Goal: Information Seeking & Learning: Find contact information

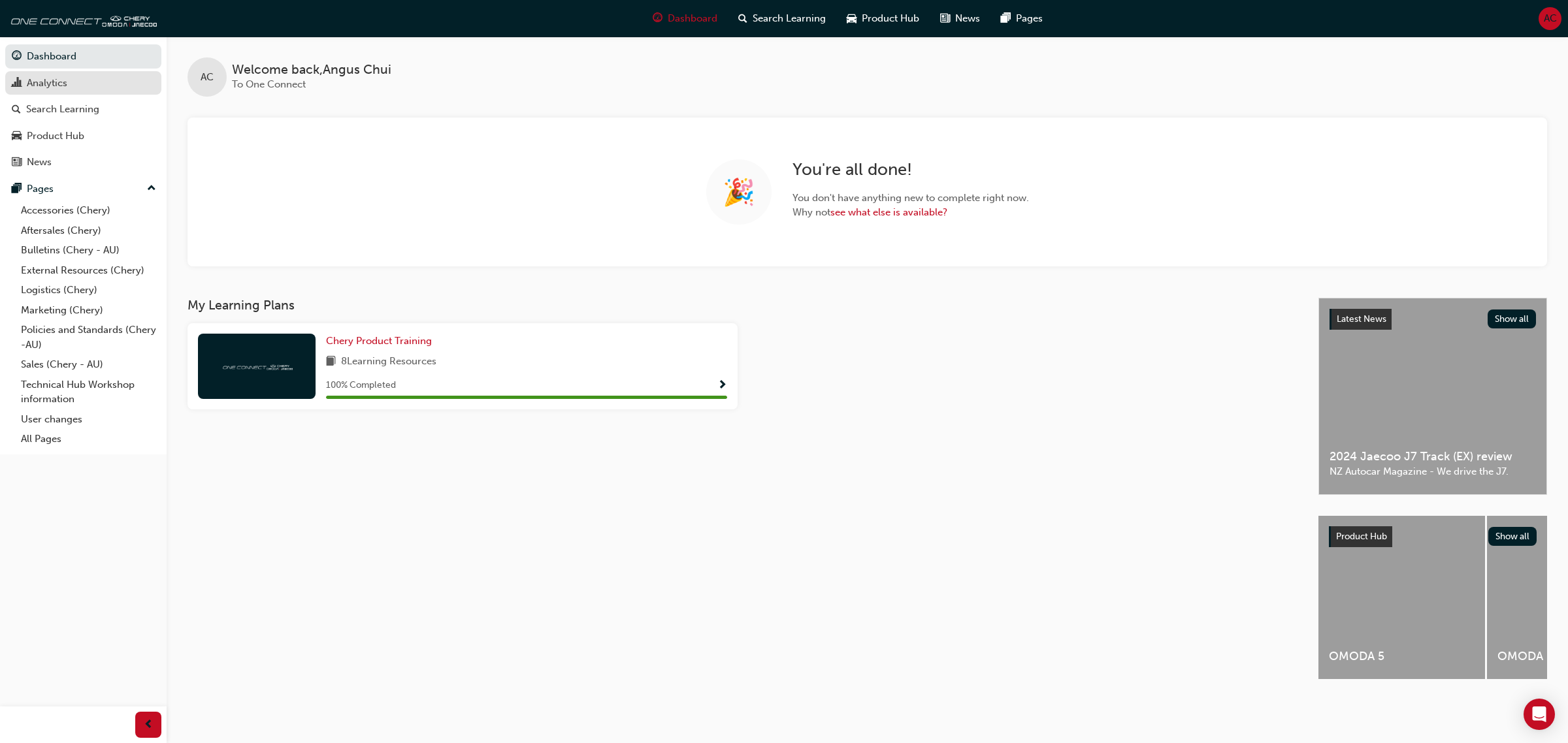
click at [44, 83] on div "Analytics" at bounding box center [47, 83] width 40 height 15
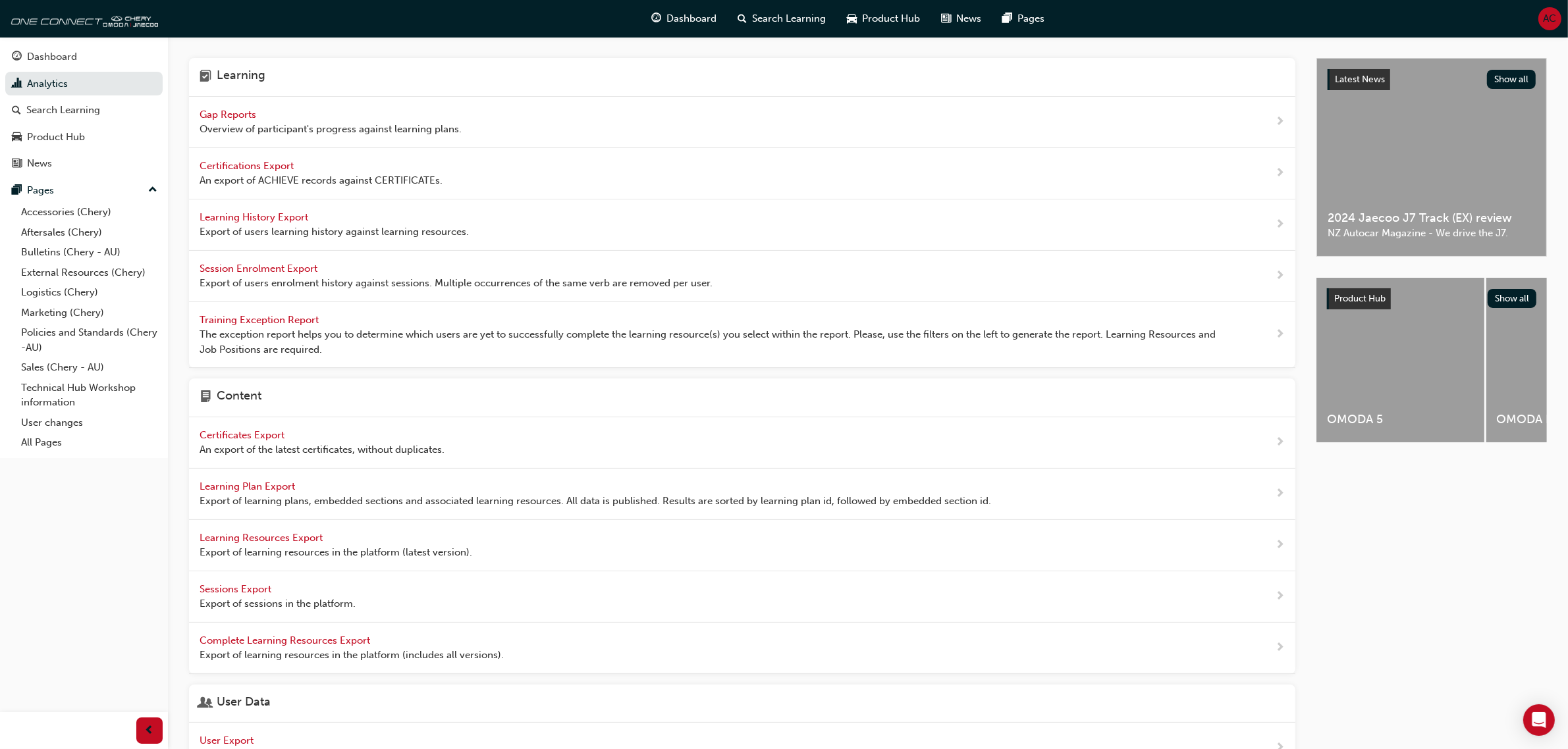
click at [251, 114] on span "Gap Reports" at bounding box center [229, 114] width 59 height 12
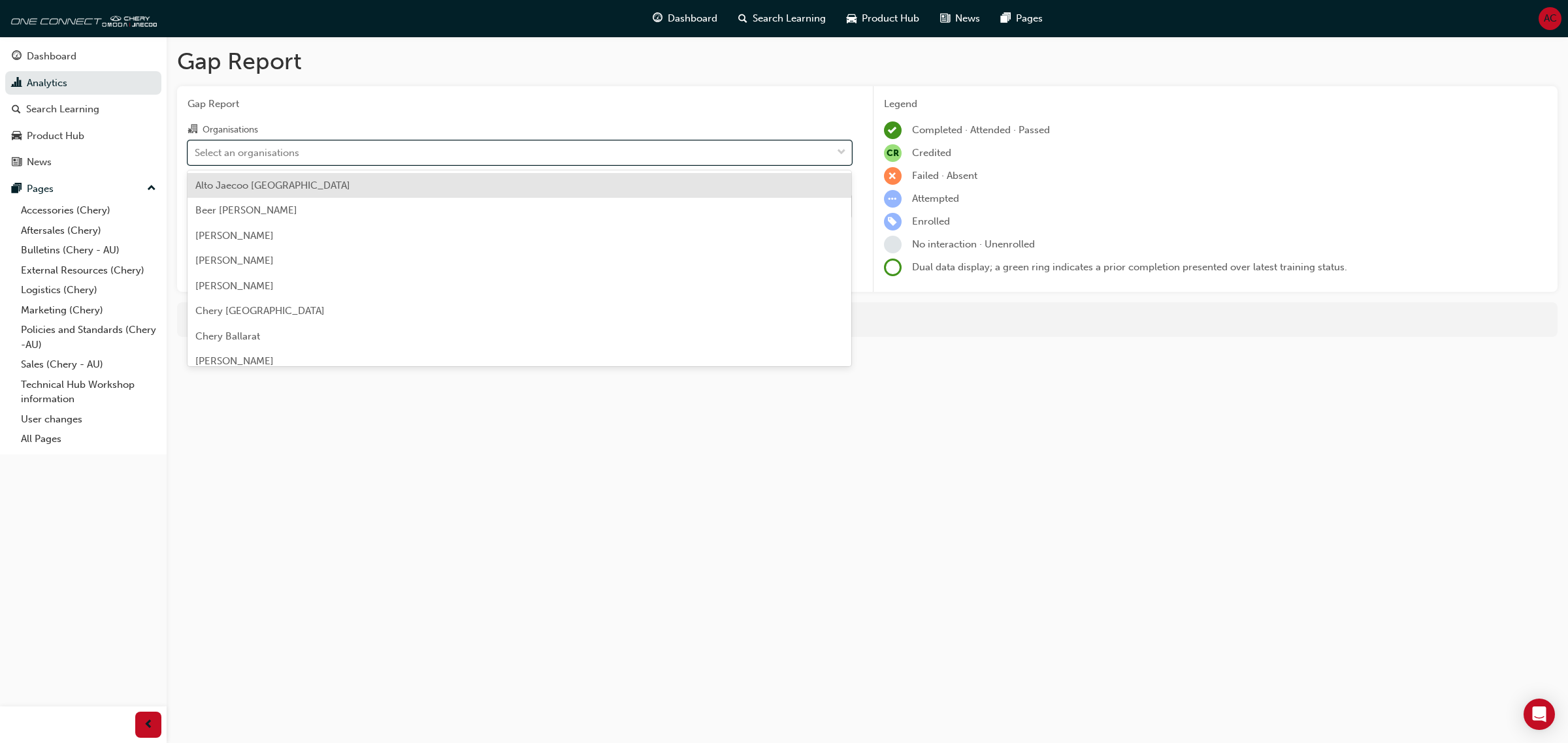
click at [274, 156] on div "Select an organisations" at bounding box center [247, 152] width 105 height 15
click at [196, 156] on input "Organisations option Alto Jaecoo Pennant Hills focused, 1 of 154. 154 results a…" at bounding box center [195, 151] width 1 height 11
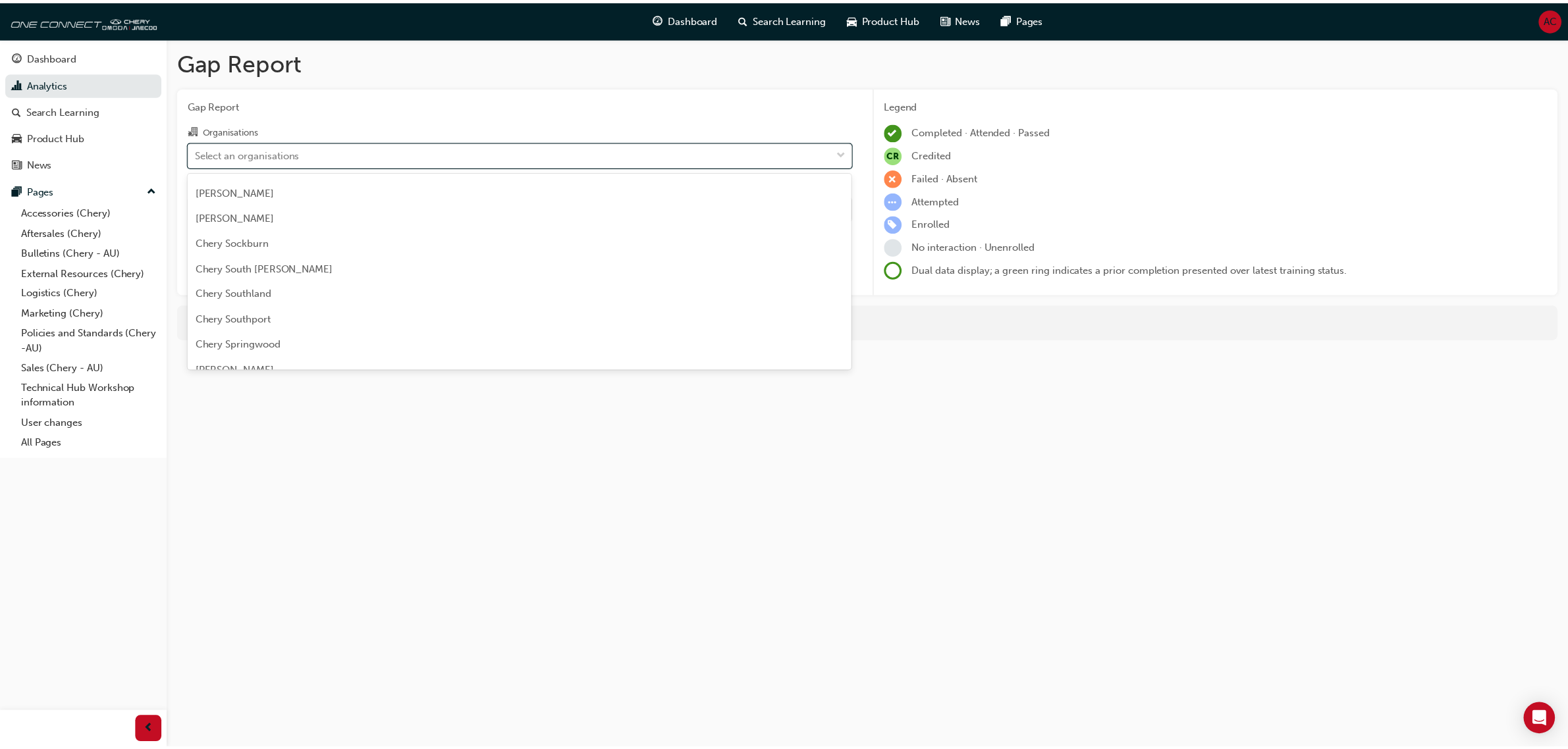
scroll to position [2058, 0]
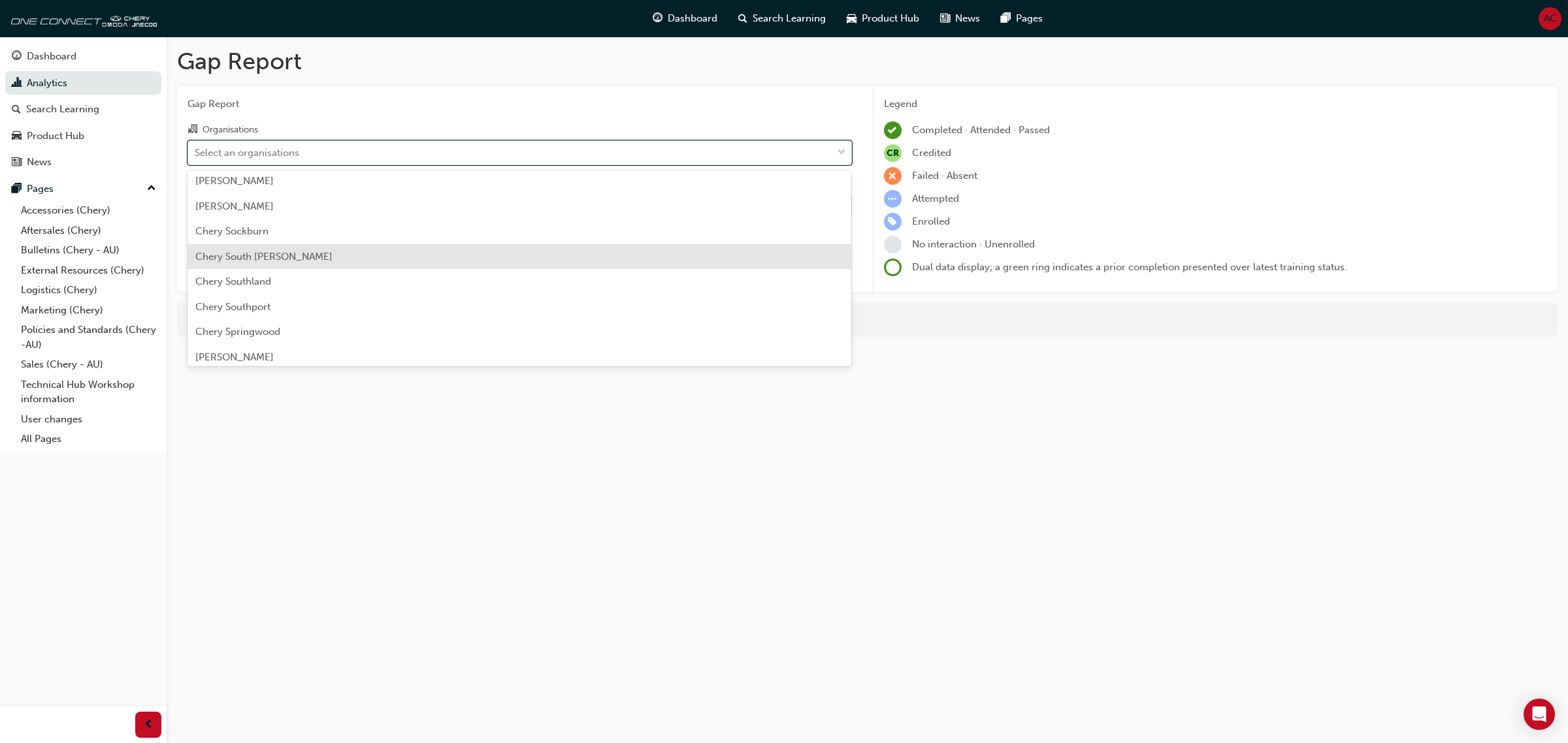
click at [279, 251] on span "Chery South [PERSON_NAME]" at bounding box center [264, 257] width 138 height 12
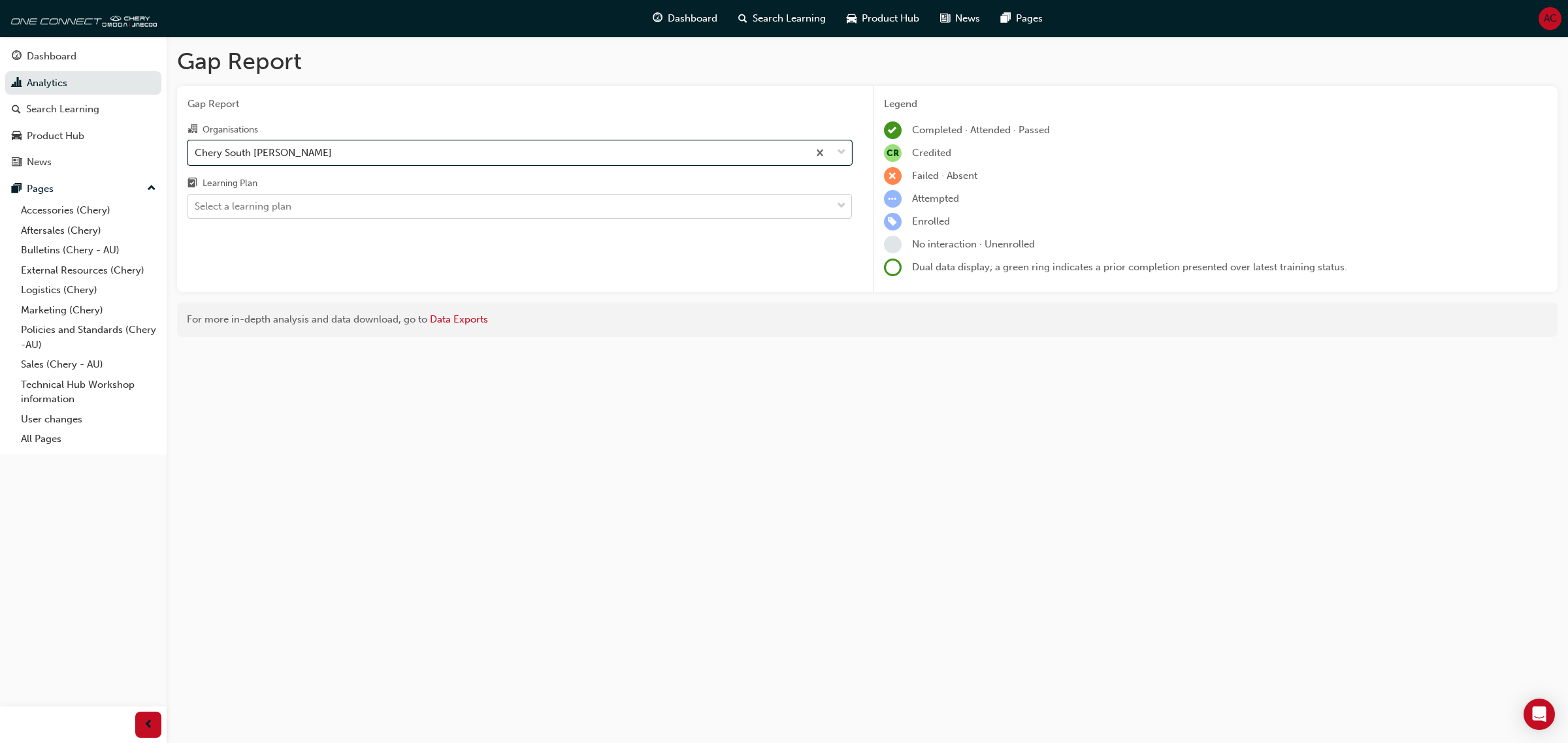
click at [305, 207] on div "Select a learning plan" at bounding box center [510, 206] width 644 height 23
click at [196, 207] on input "Learning Plan Select a learning plan" at bounding box center [195, 205] width 1 height 11
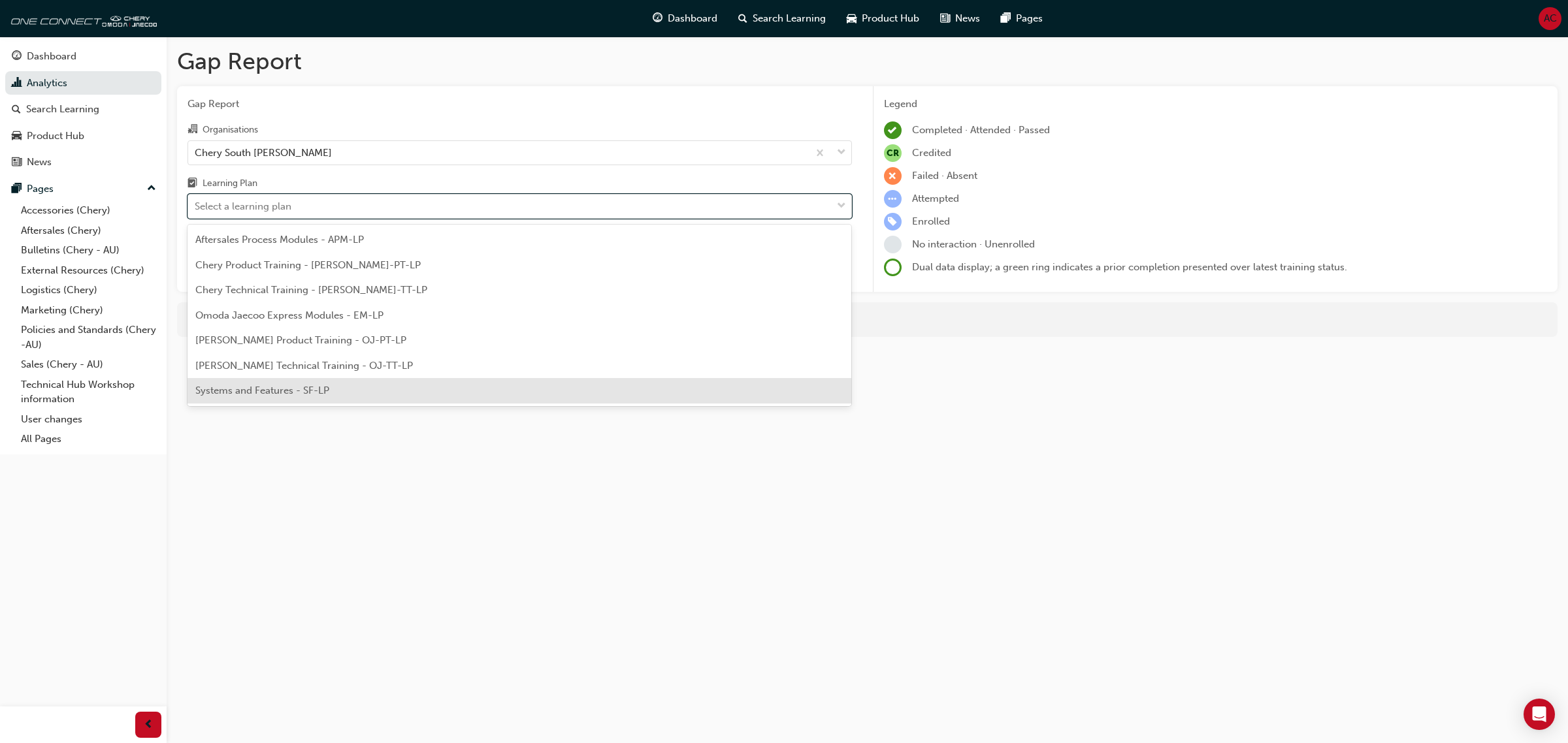
click at [334, 389] on div "Systems and Features - SF-LP" at bounding box center [519, 391] width 664 height 26
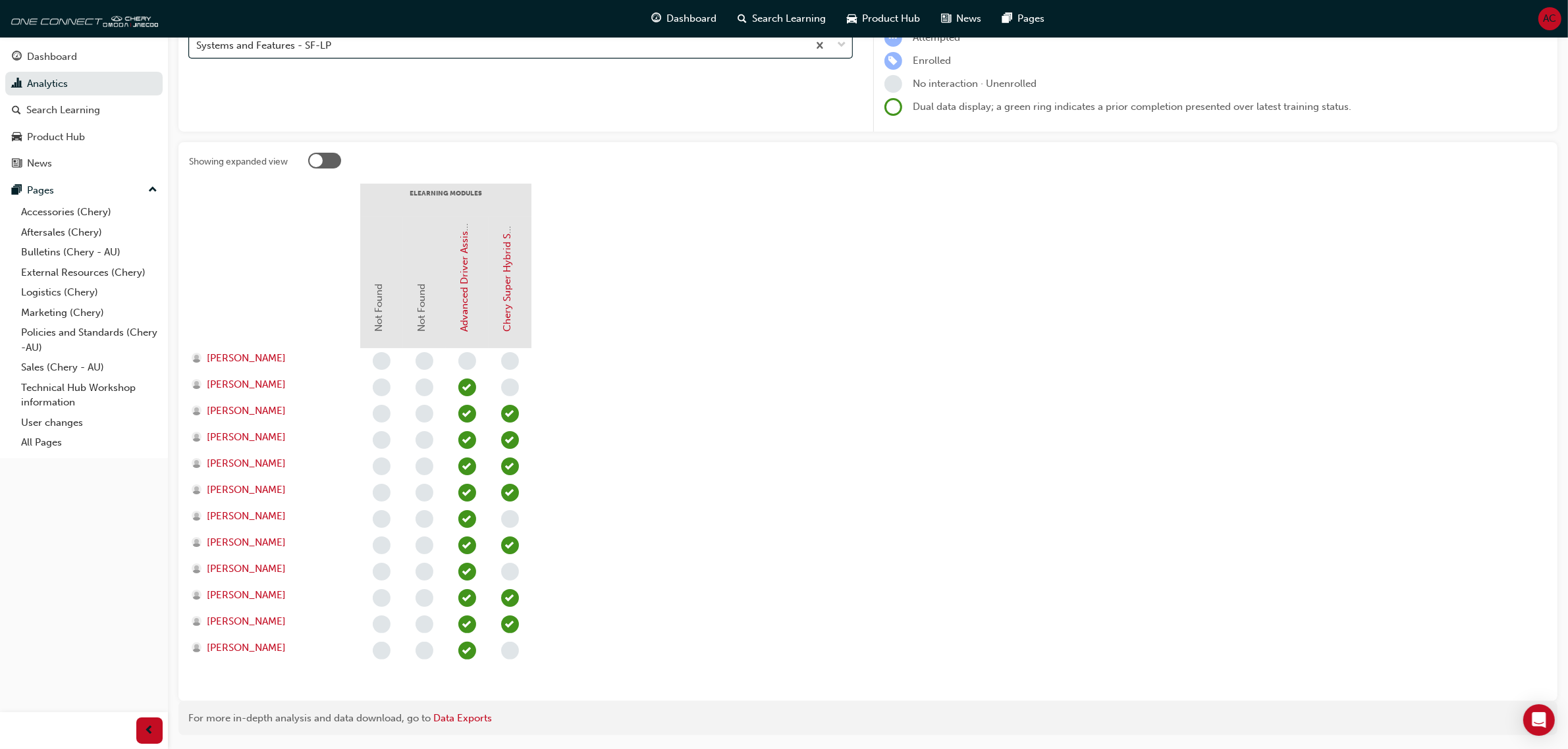
scroll to position [164, 0]
click at [243, 463] on span "[PERSON_NAME]" at bounding box center [246, 461] width 79 height 15
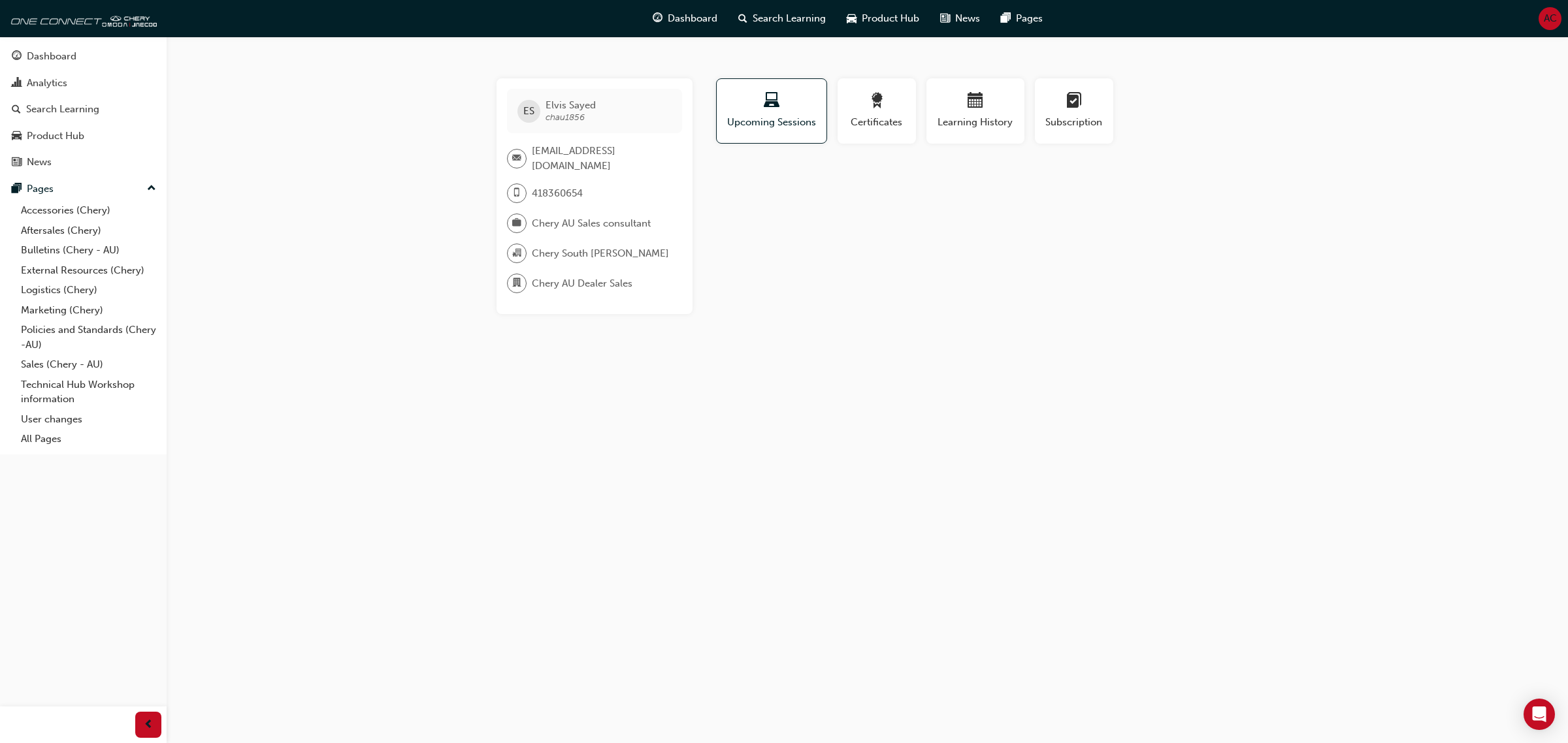
click at [607, 121] on div "ES Elvis Sayed chau1856" at bounding box center [594, 110] width 175 height 45
drag, startPoint x: 612, startPoint y: 105, endPoint x: 544, endPoint y: 106, distance: 68.0
click at [544, 106] on div "ES Elvis Sayed chau1856" at bounding box center [594, 110] width 175 height 45
copy span "Elvis Sayed"
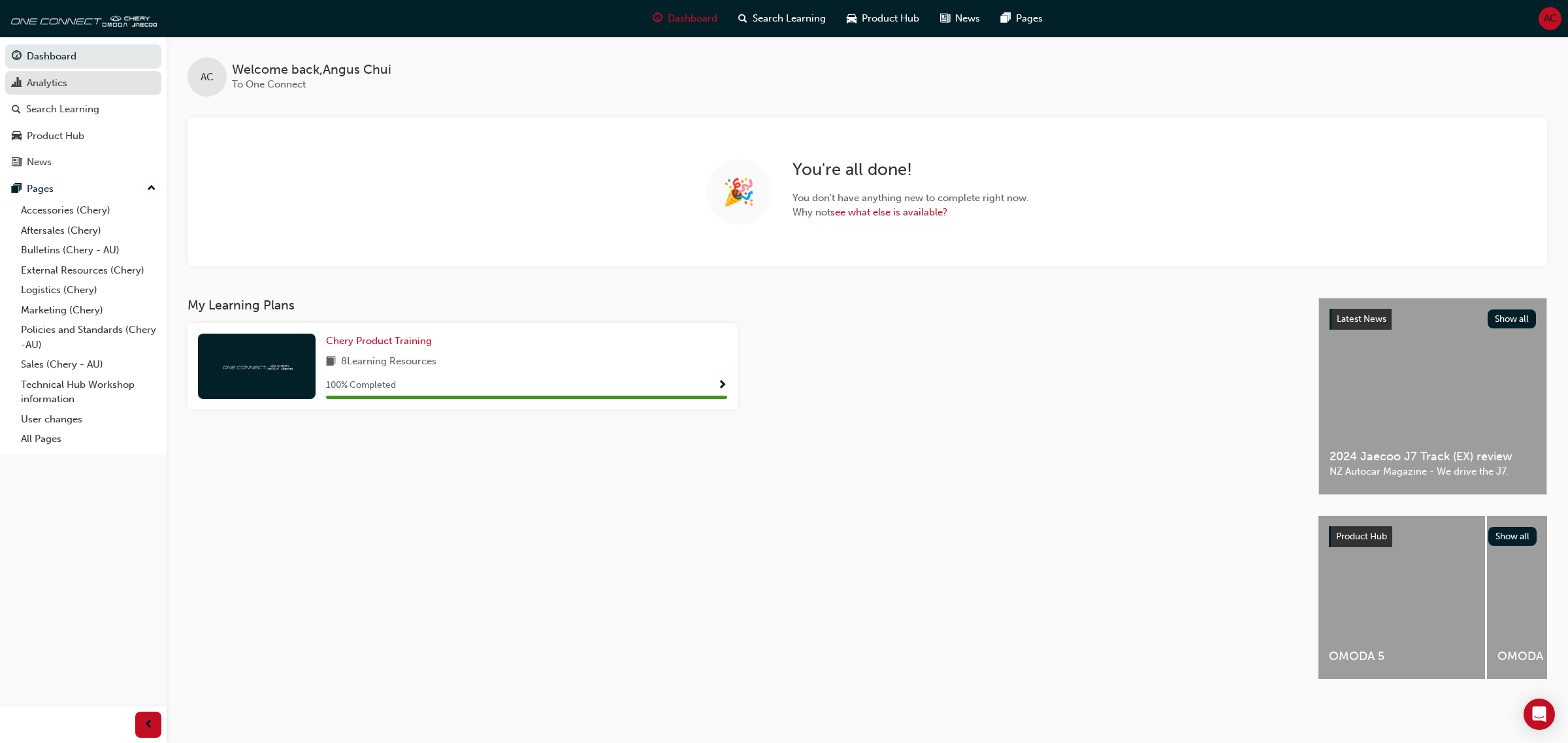
click at [65, 89] on div "Analytics" at bounding box center [47, 83] width 40 height 15
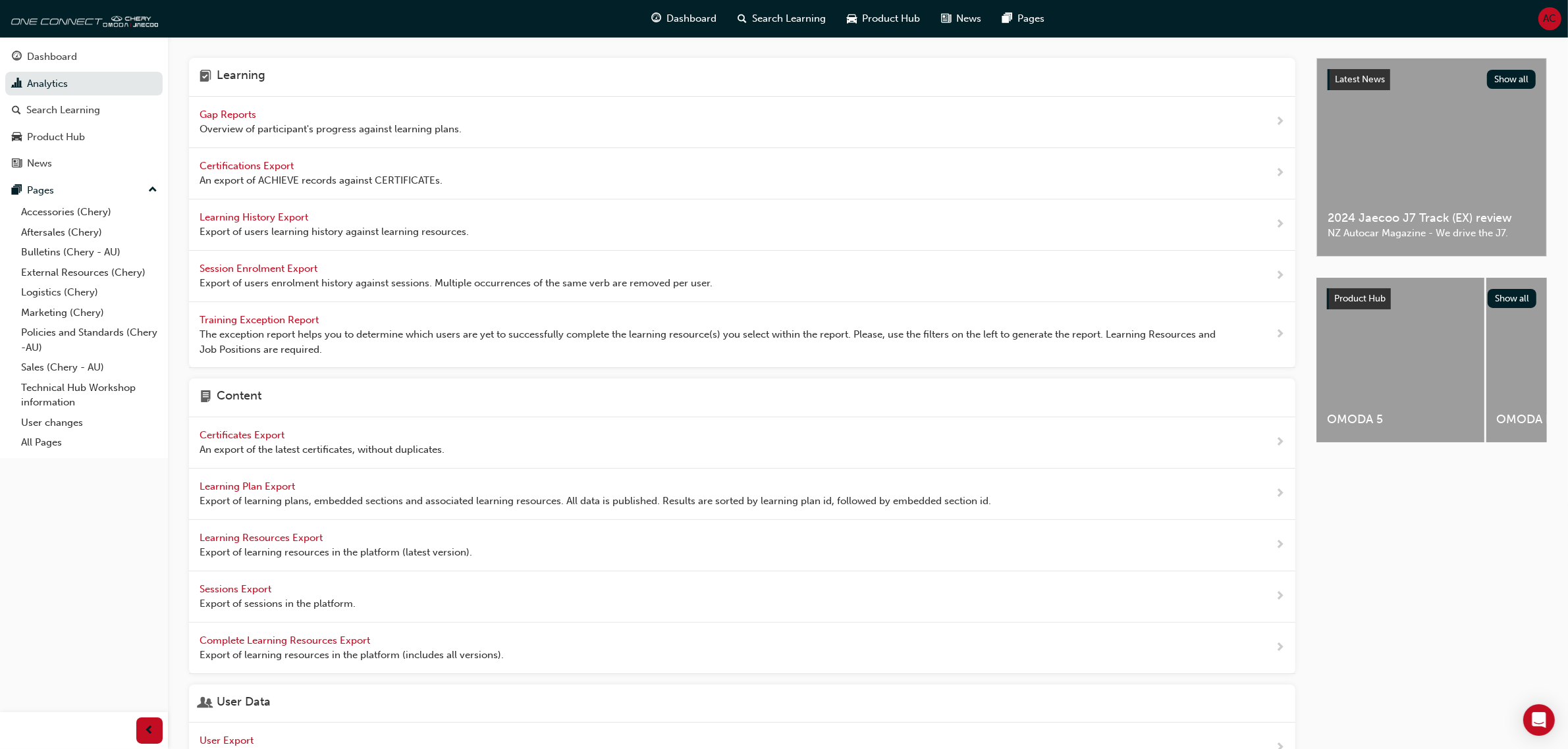
click at [231, 115] on span "Gap Reports" at bounding box center [229, 114] width 59 height 12
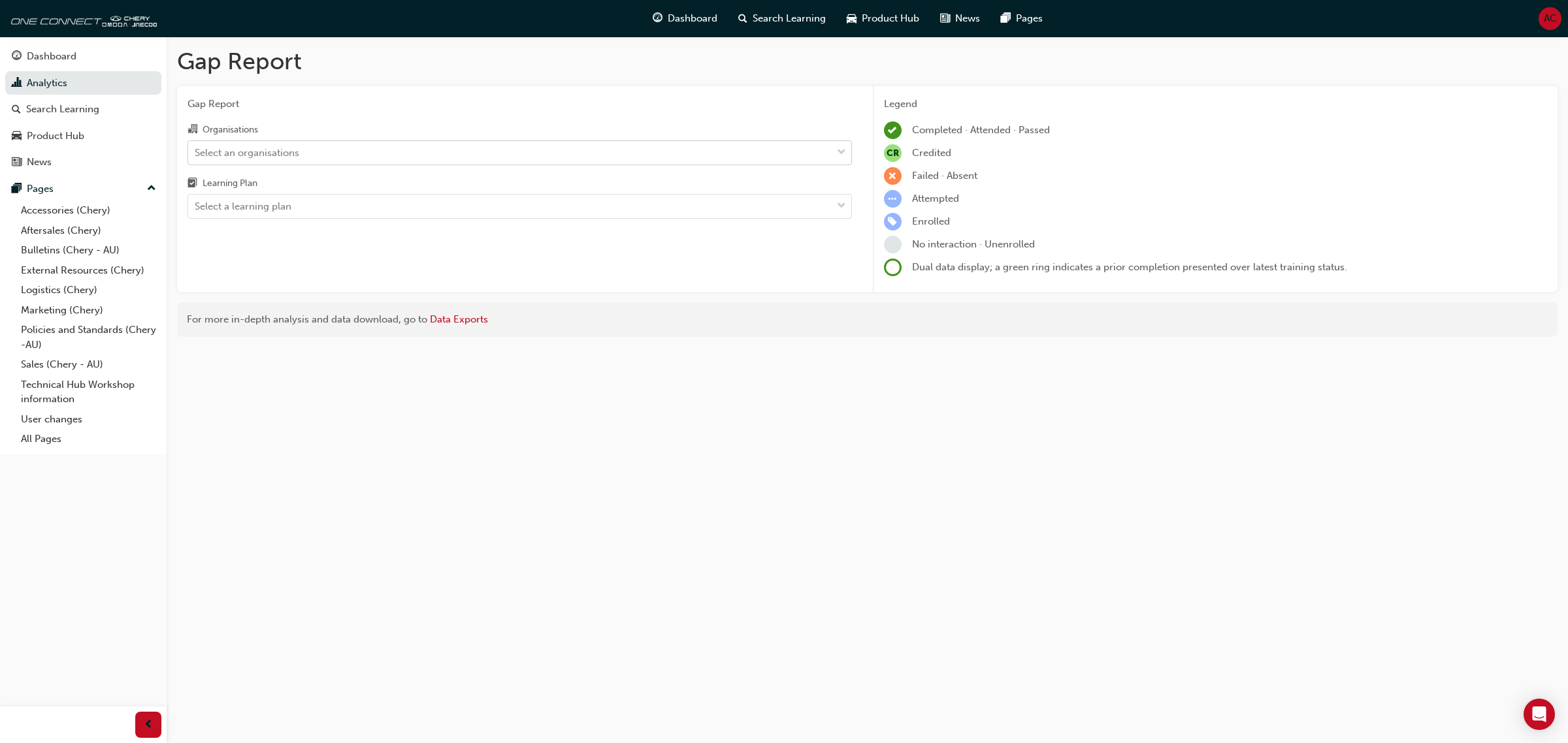
click at [419, 154] on div "Select an organisations" at bounding box center [510, 152] width 644 height 23
click at [196, 154] on input "Organisations Select an organisations" at bounding box center [195, 151] width 1 height 11
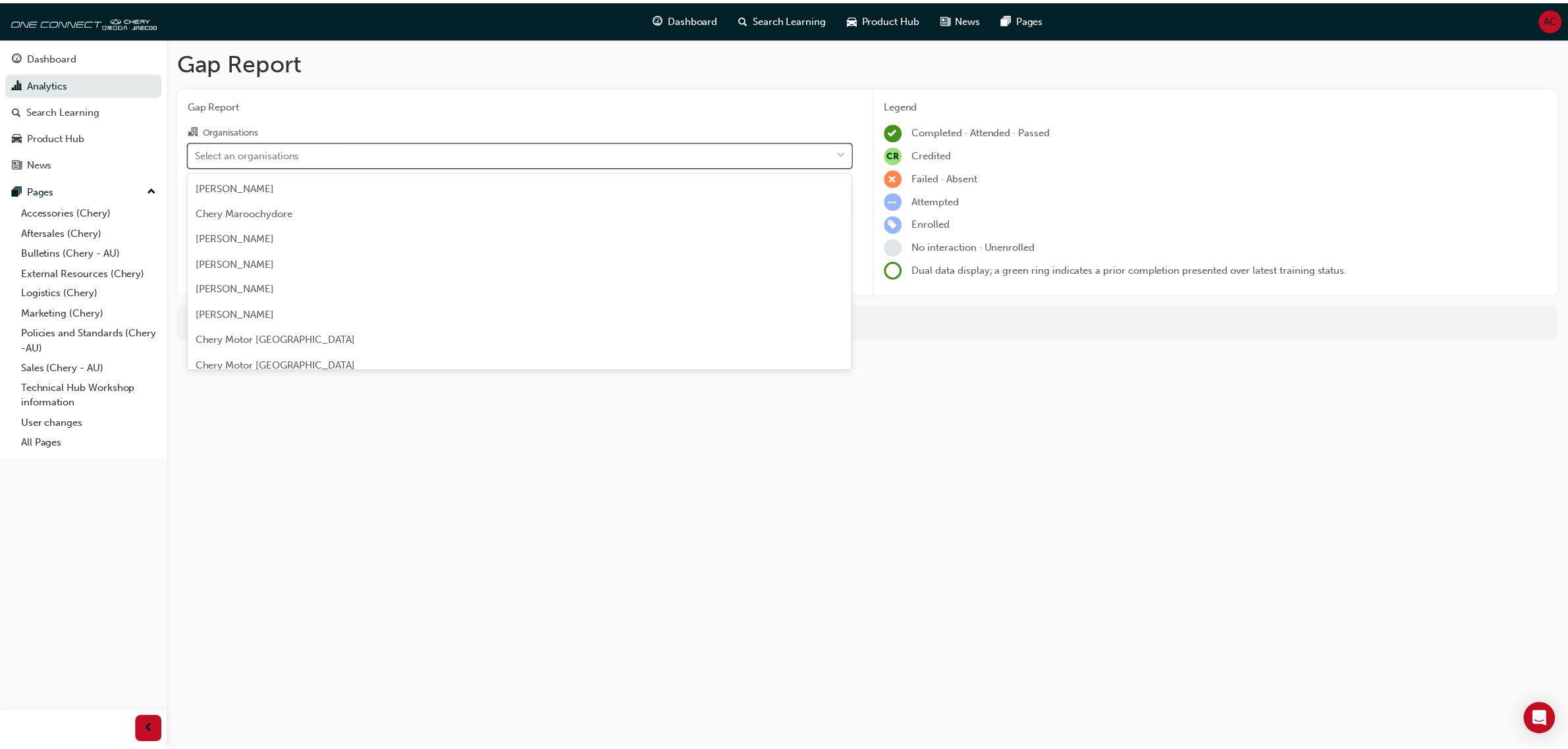
scroll to position [1399, 0]
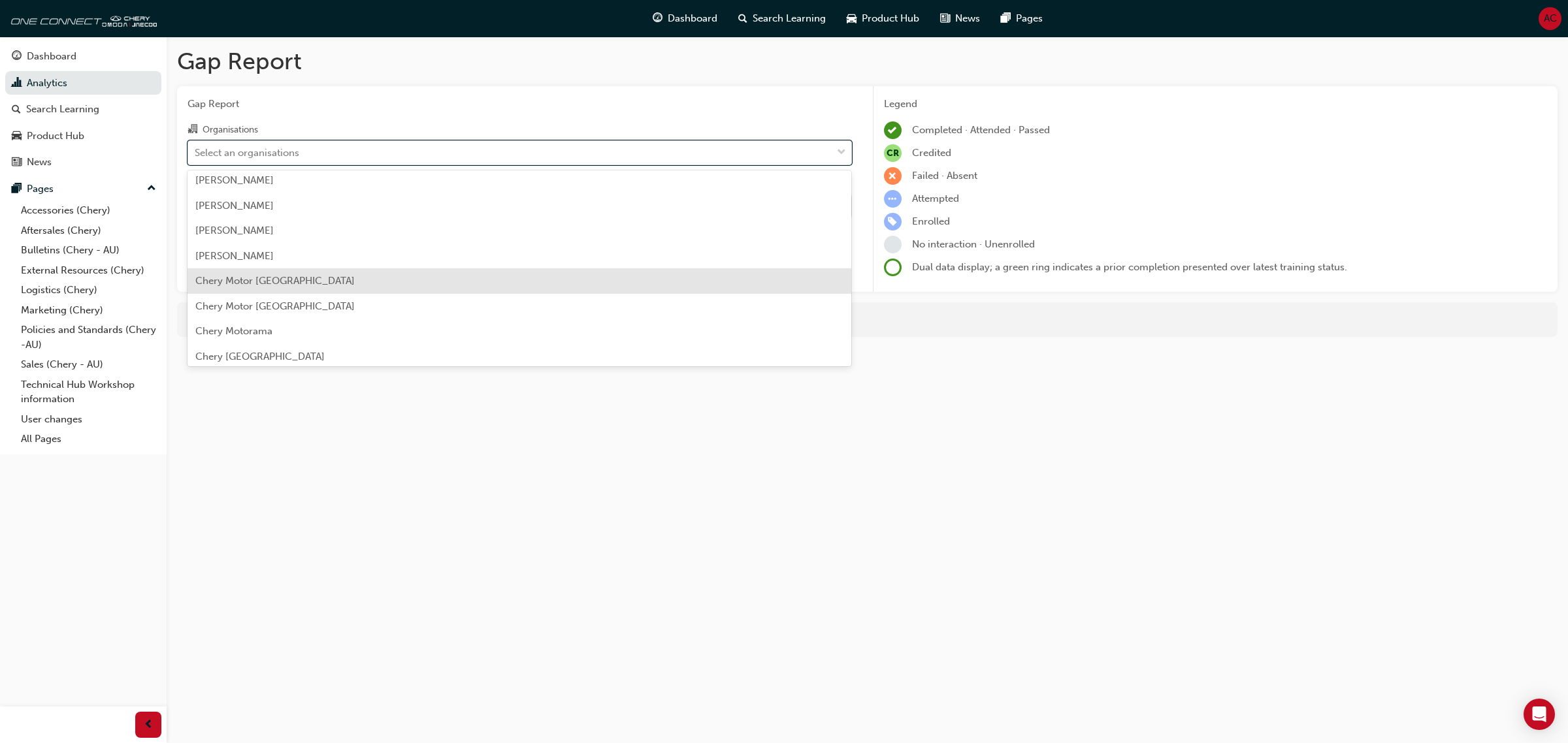
click at [413, 278] on div "Chery Motor [GEOGRAPHIC_DATA]" at bounding box center [519, 281] width 664 height 26
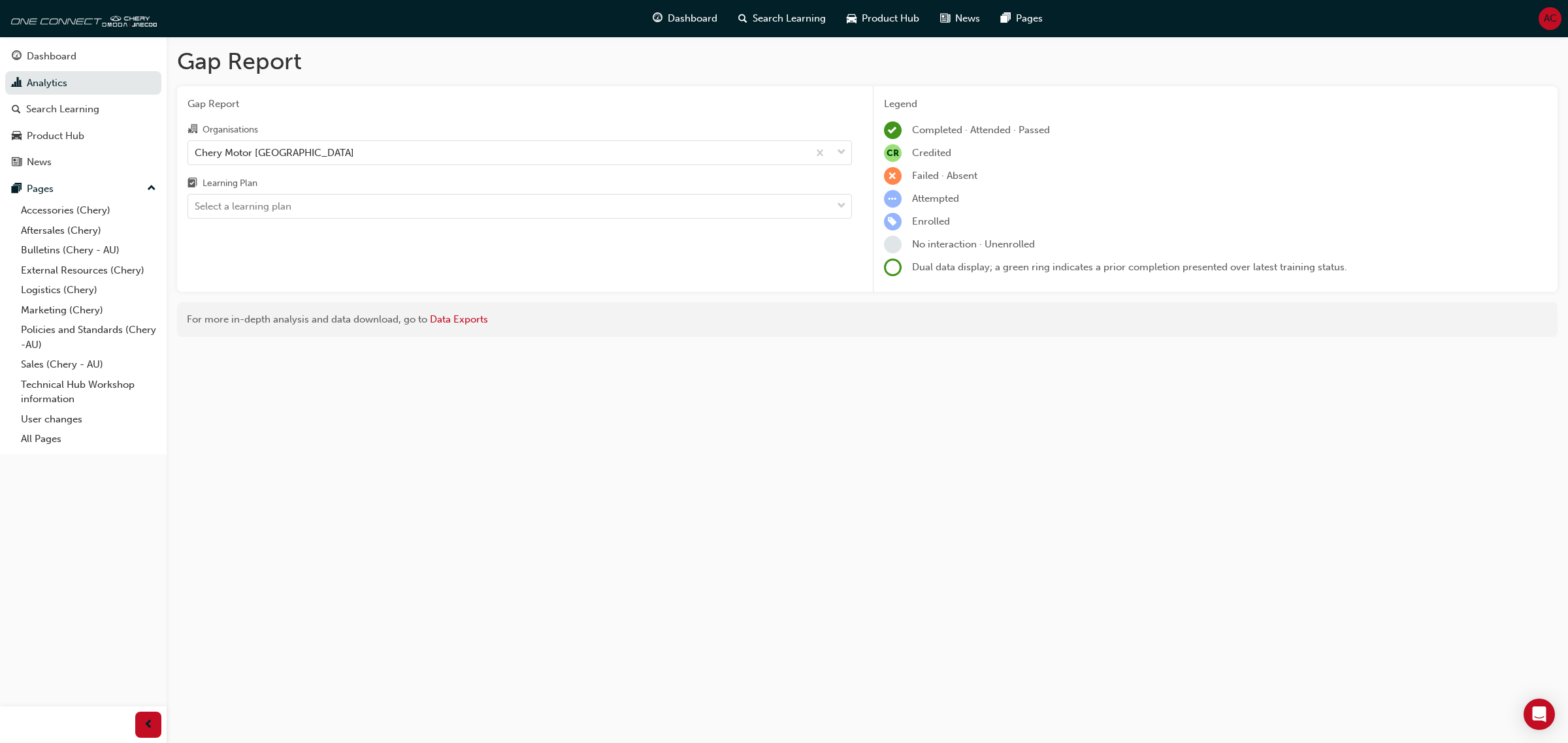
click at [410, 191] on div "Learning Plan" at bounding box center [519, 185] width 664 height 19
click at [196, 200] on input "Learning Plan Select a learning plan" at bounding box center [195, 205] width 1 height 11
click at [416, 208] on div "Select a learning plan" at bounding box center [510, 206] width 644 height 23
click at [196, 208] on input "Learning Plan 0 results available. Select is focused ,type to refine list, pres…" at bounding box center [195, 205] width 1 height 11
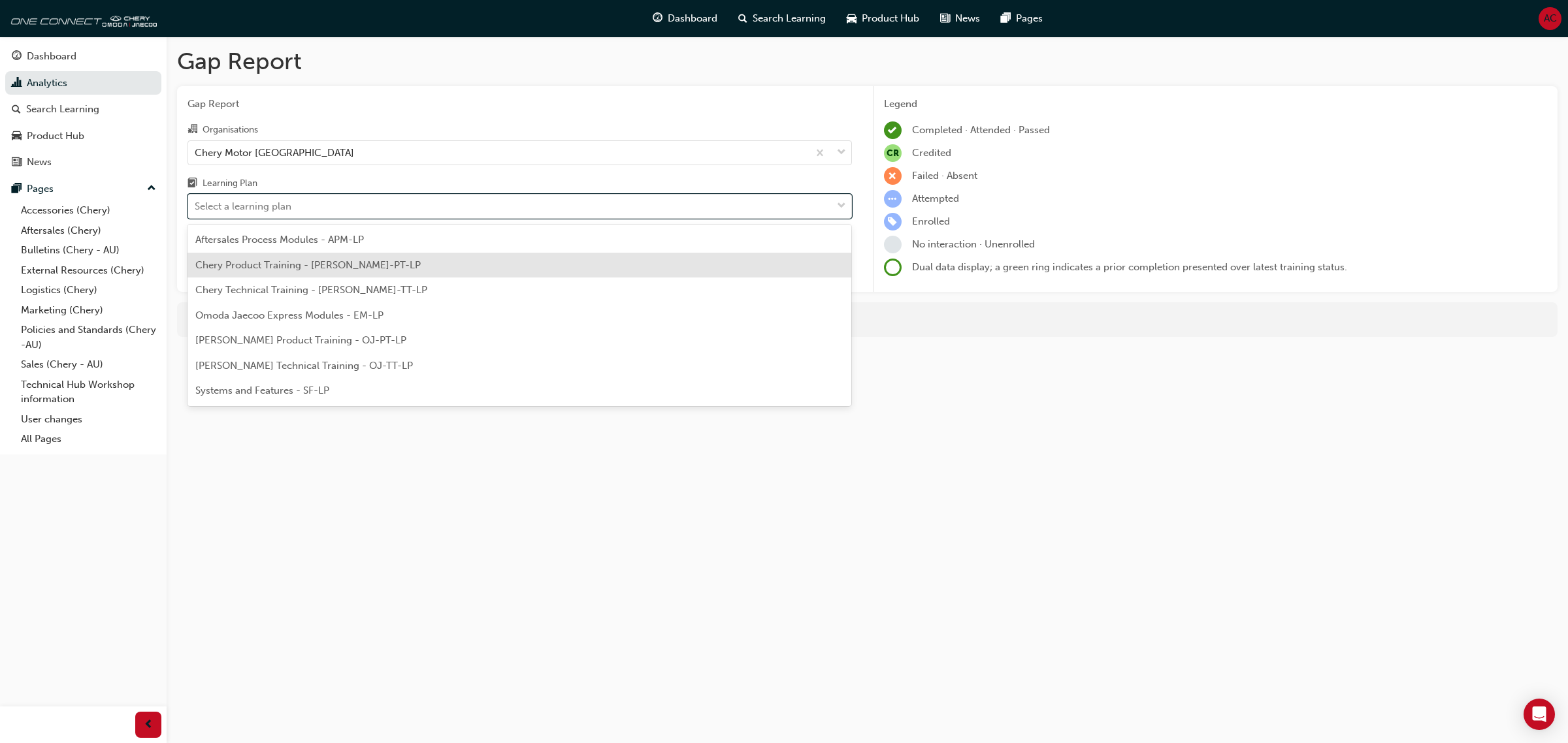
click at [417, 254] on div "Chery Product Training - [PERSON_NAME]-PT-LP" at bounding box center [519, 265] width 664 height 26
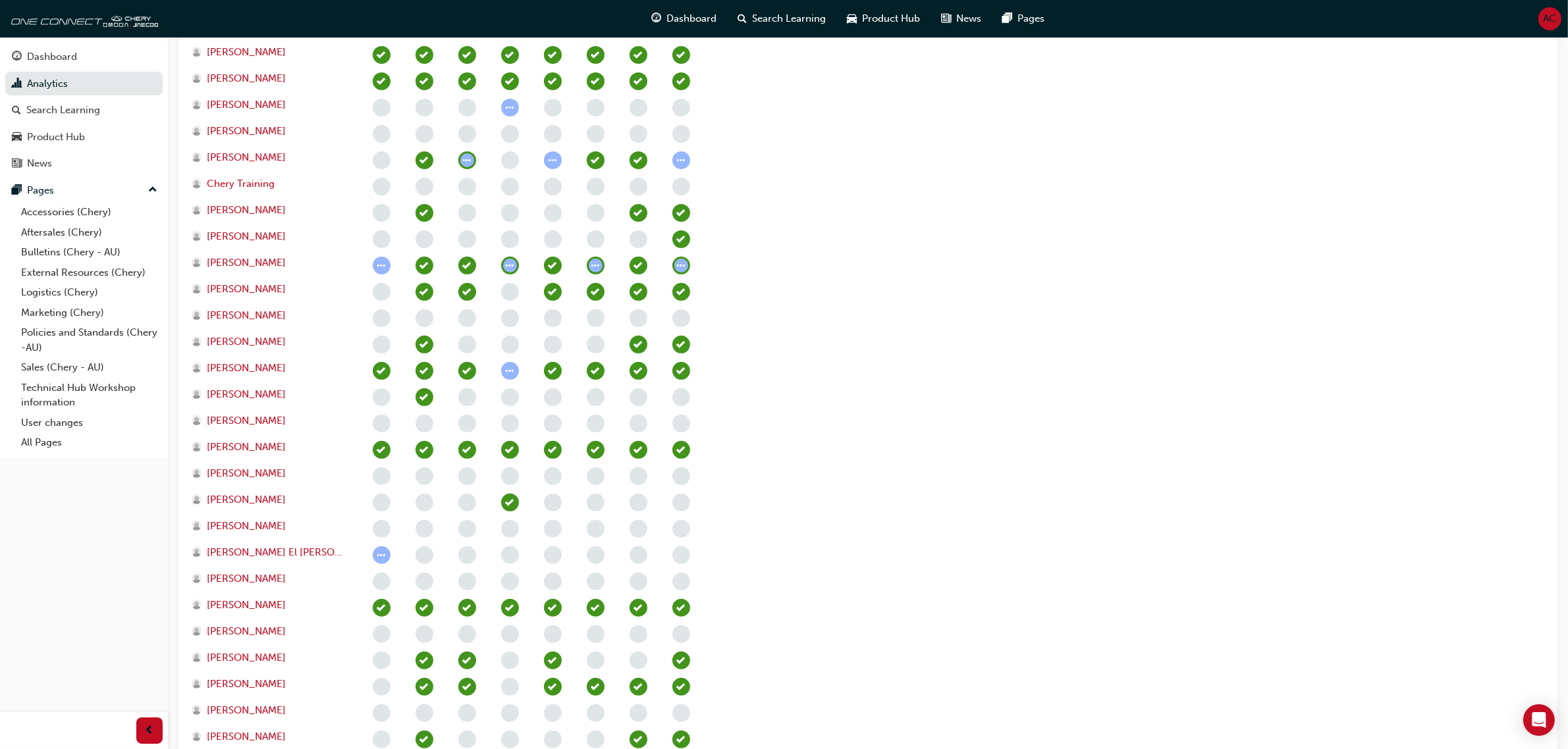
scroll to position [576, 0]
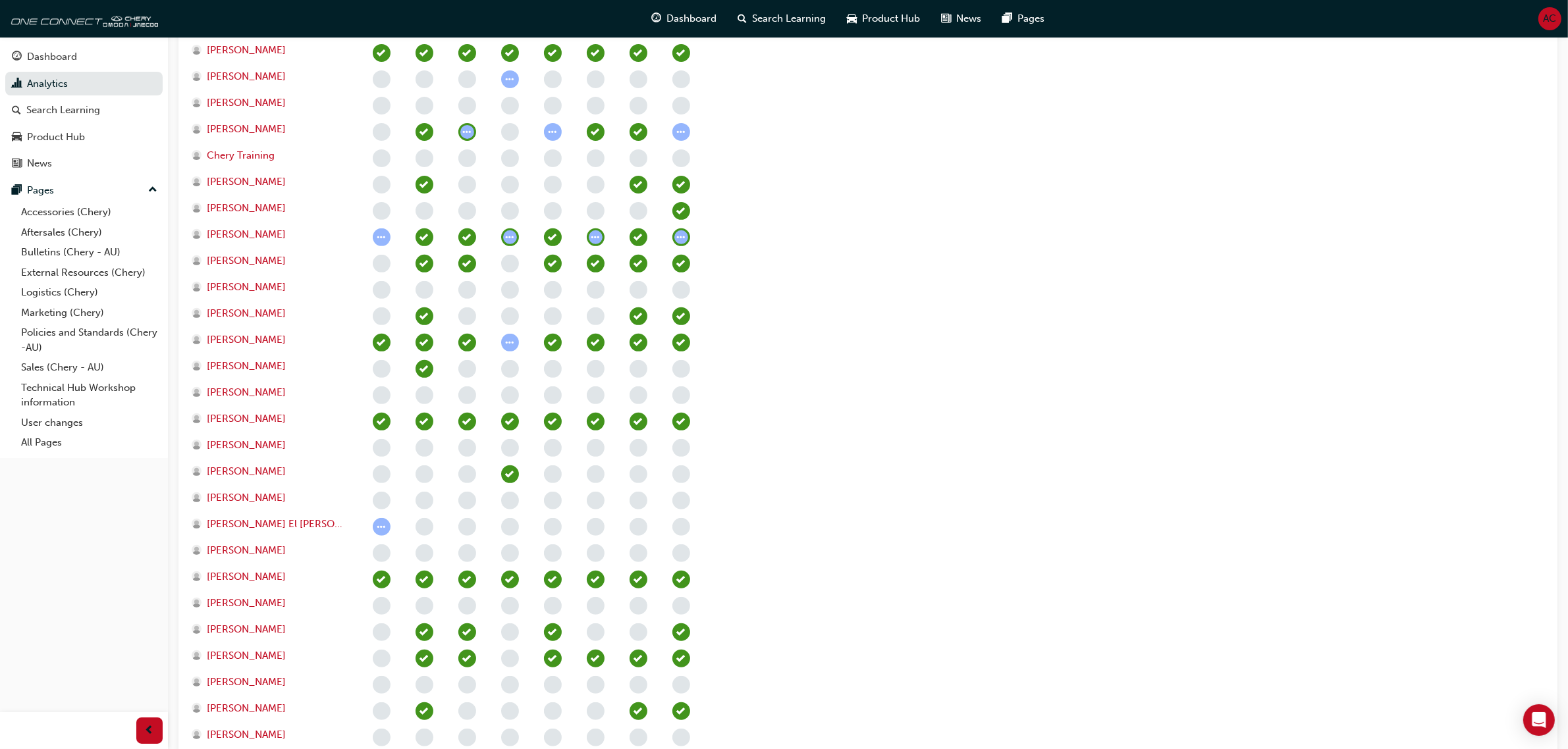
click at [382, 475] on span "learningRecordVerb_NONE-icon" at bounding box center [381, 474] width 18 height 18
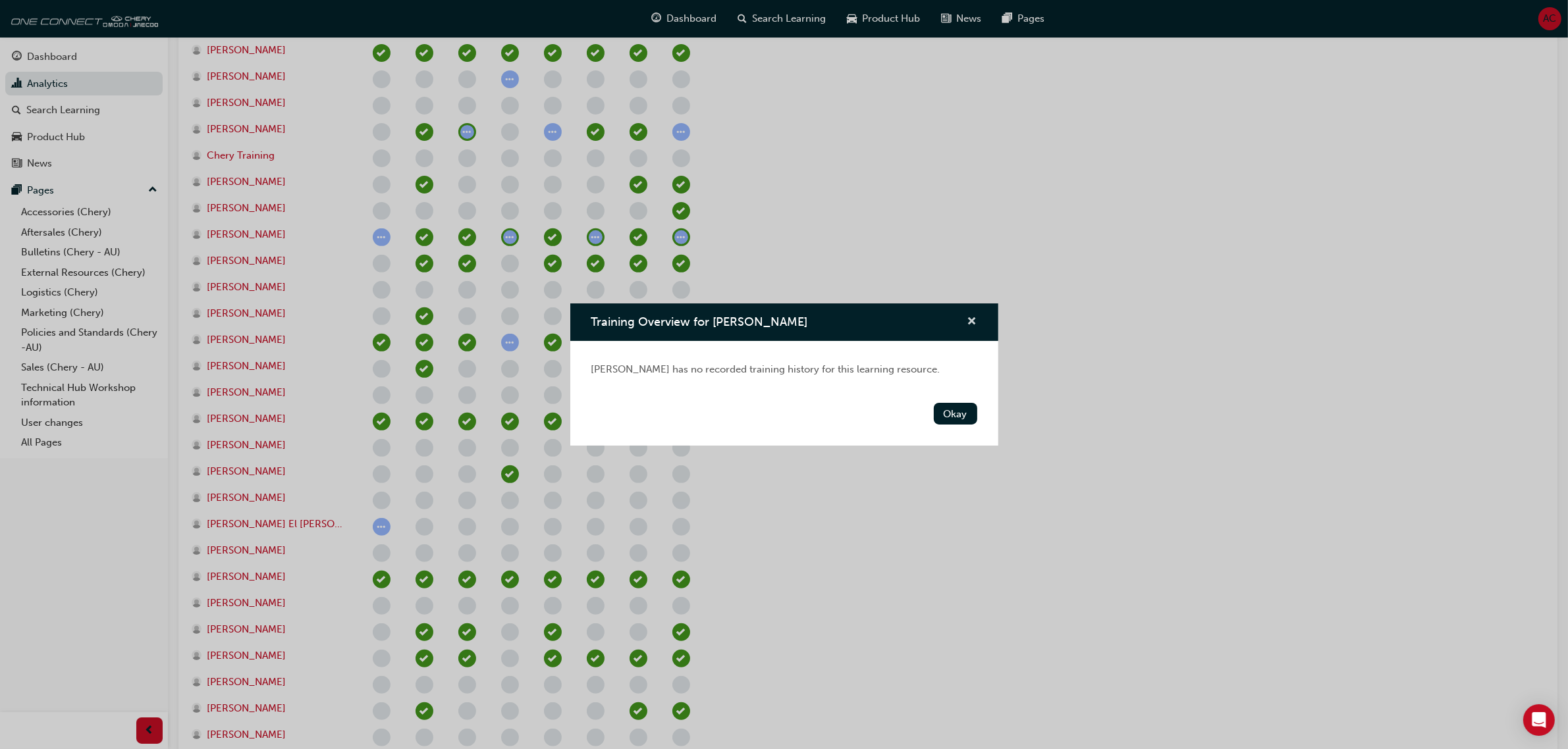
click at [970, 324] on span "cross-icon" at bounding box center [972, 323] width 10 height 12
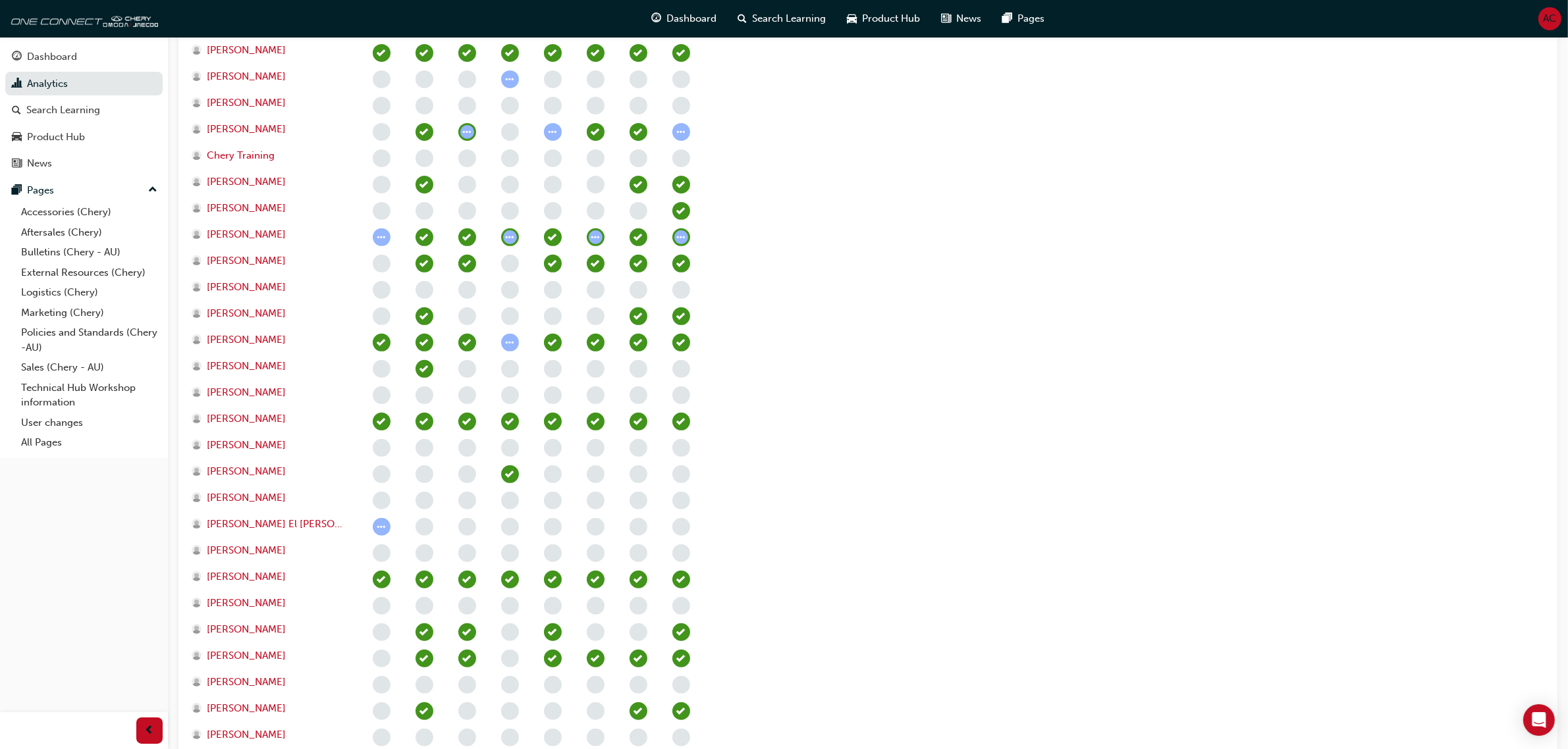
click at [428, 477] on span "learningRecordVerb_NONE-icon" at bounding box center [425, 474] width 18 height 18
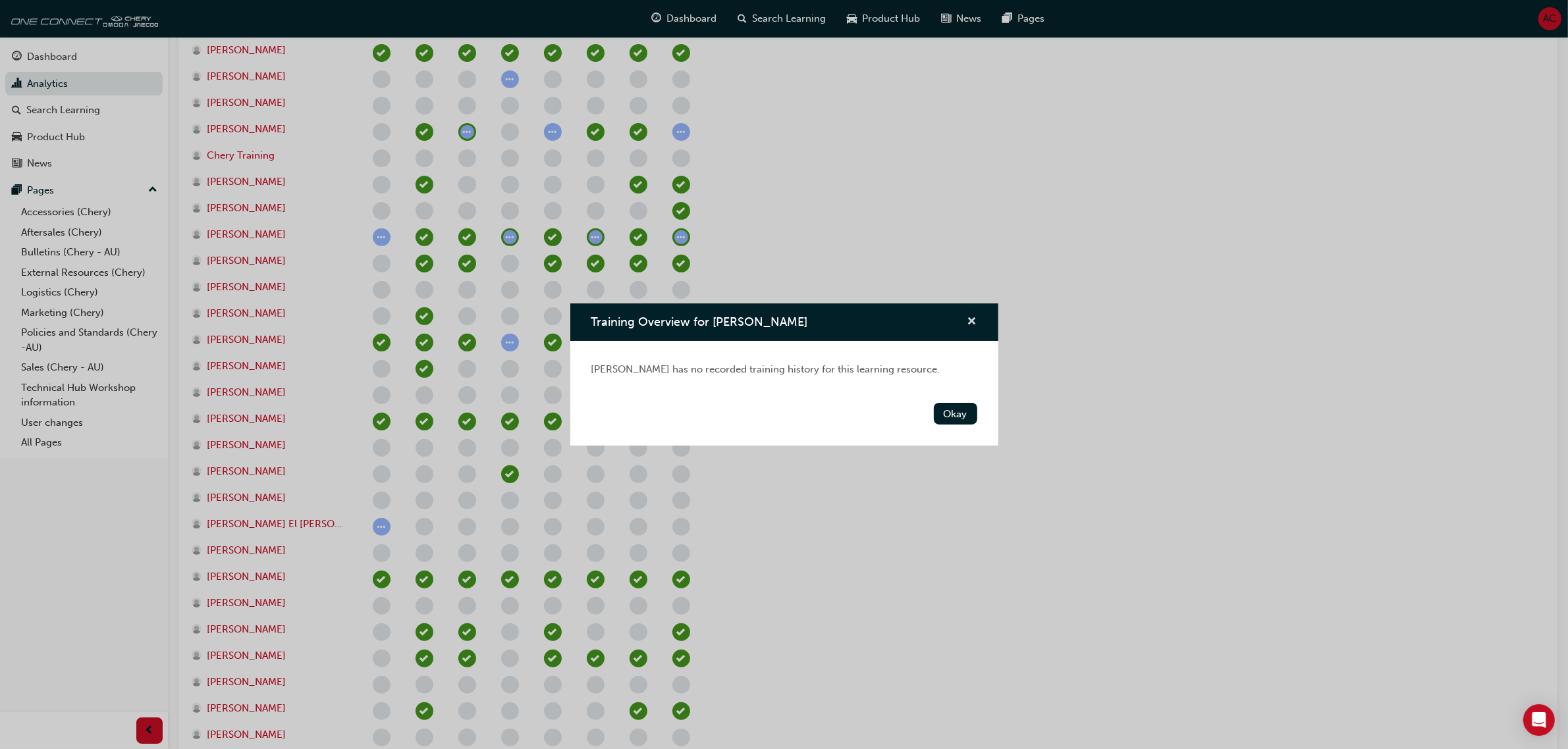
click at [972, 320] on span "cross-icon" at bounding box center [972, 323] width 10 height 12
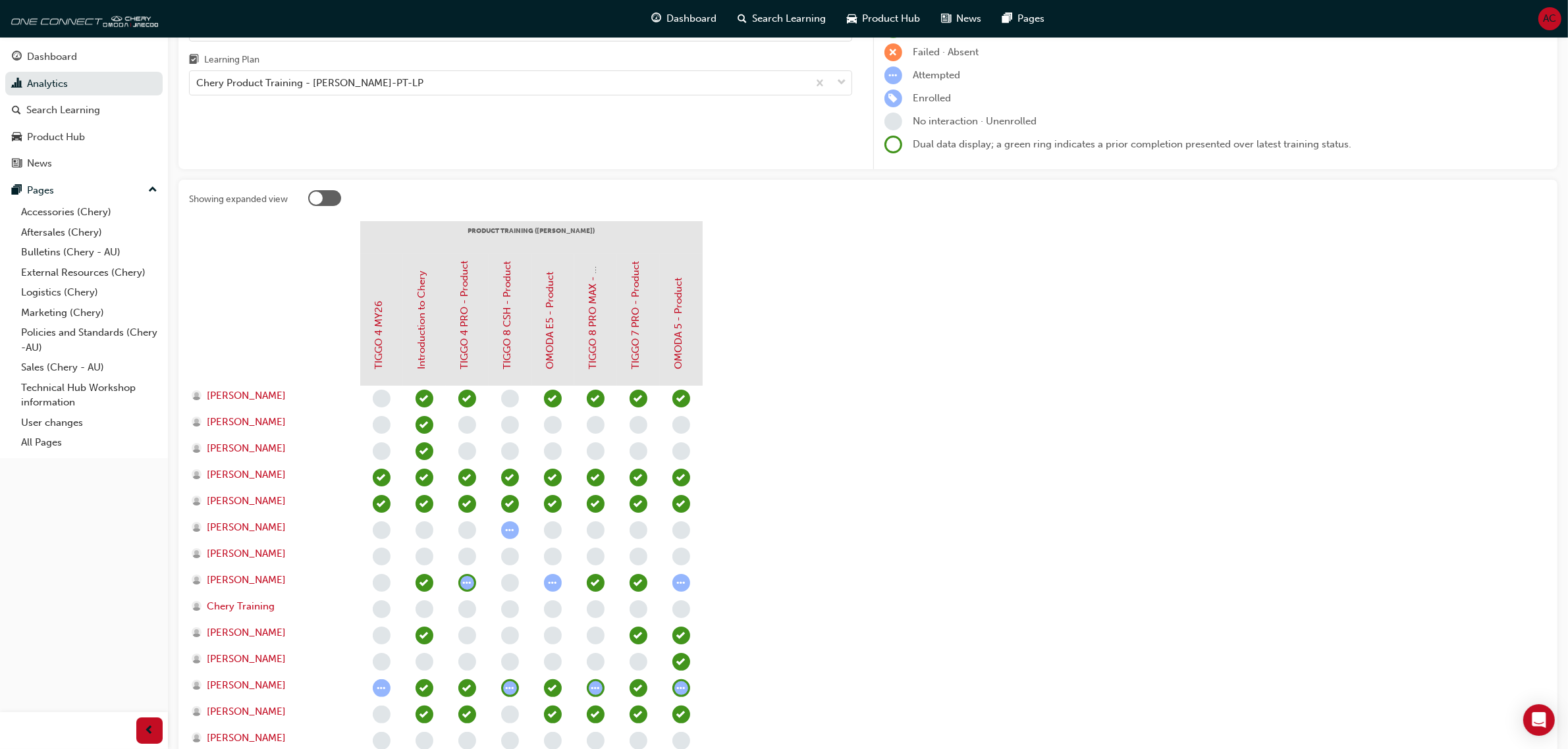
scroll to position [83, 0]
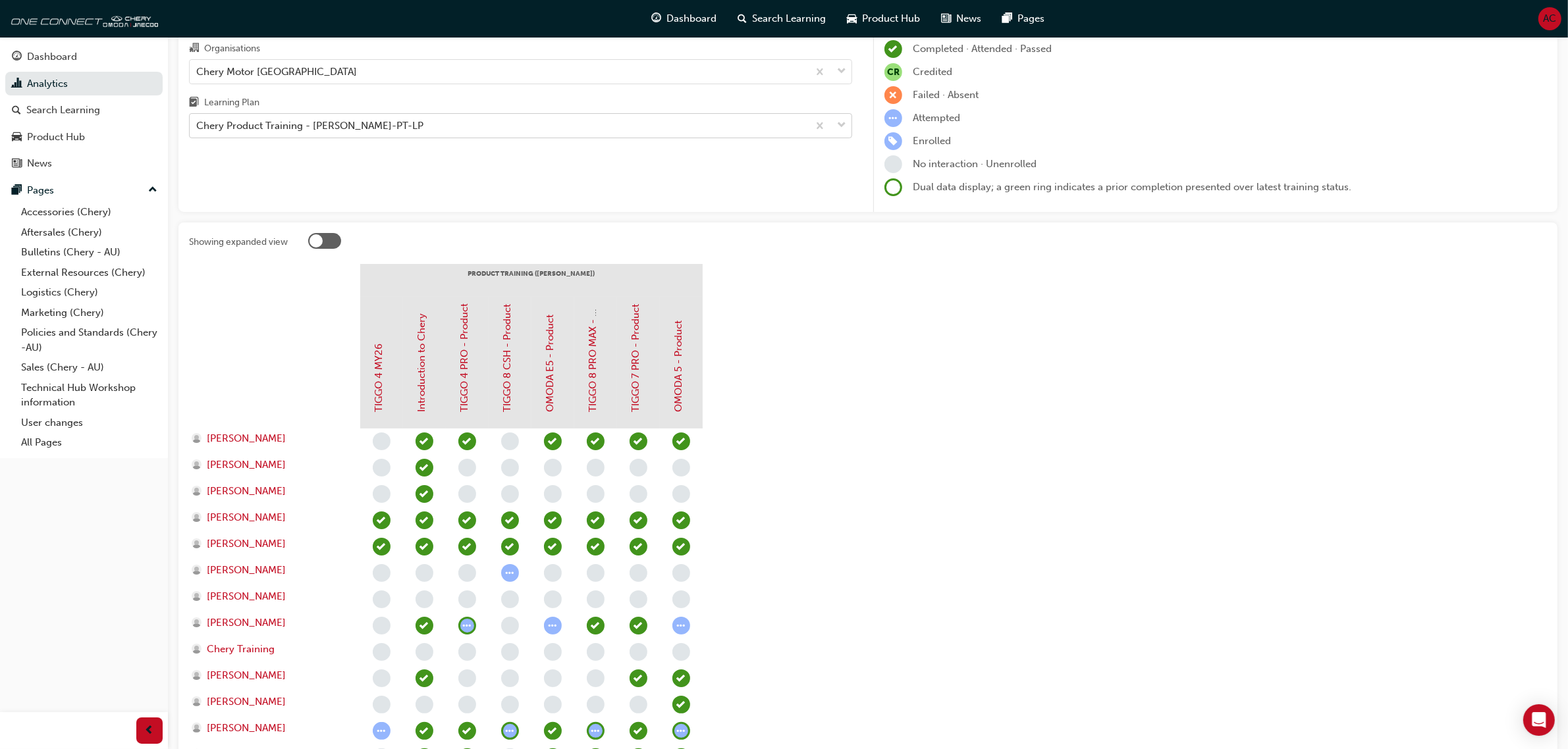
click at [679, 130] on div "Chery Product Training - [PERSON_NAME]-PT-LP" at bounding box center [499, 125] width 619 height 23
click at [198, 130] on input "Learning Plan Chery Product Training - [PERSON_NAME]-PT-LP" at bounding box center [197, 125] width 1 height 11
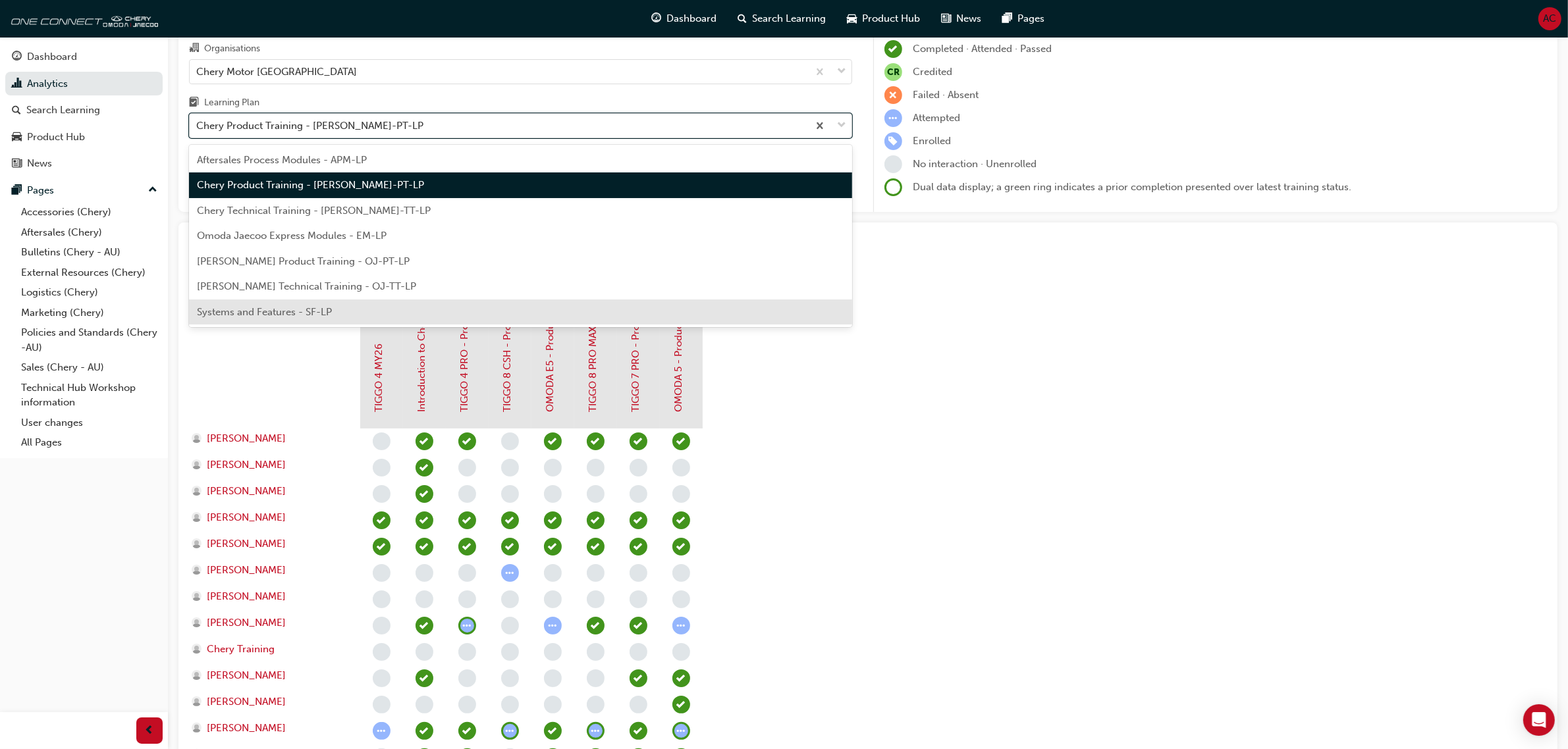
click at [471, 307] on div "Systems and Features - SF-LP" at bounding box center [520, 312] width 663 height 26
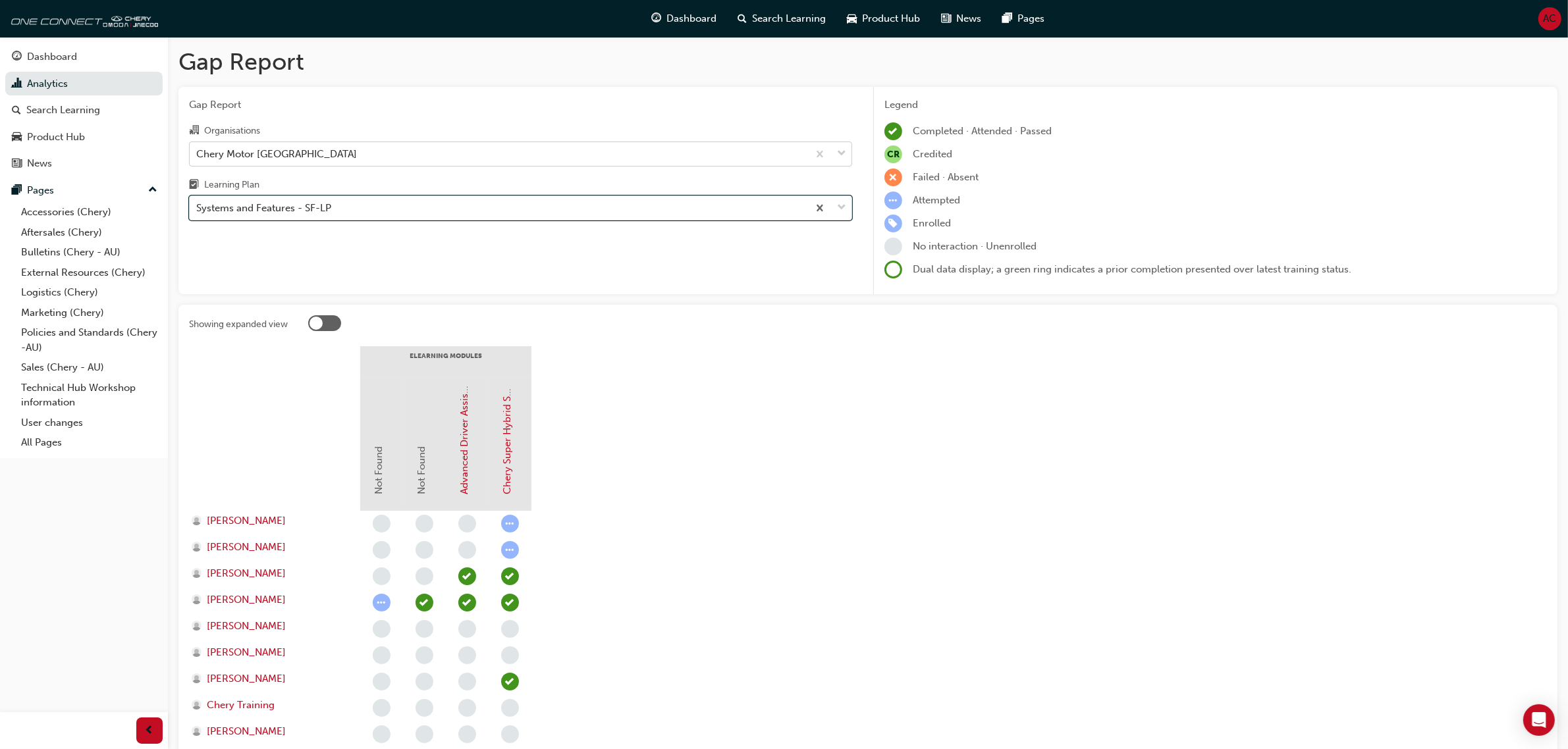
click at [563, 153] on div "Chery Motor [GEOGRAPHIC_DATA]" at bounding box center [499, 153] width 619 height 23
click at [198, 153] on input "Organisations Chery Motor [GEOGRAPHIC_DATA]" at bounding box center [197, 153] width 1 height 11
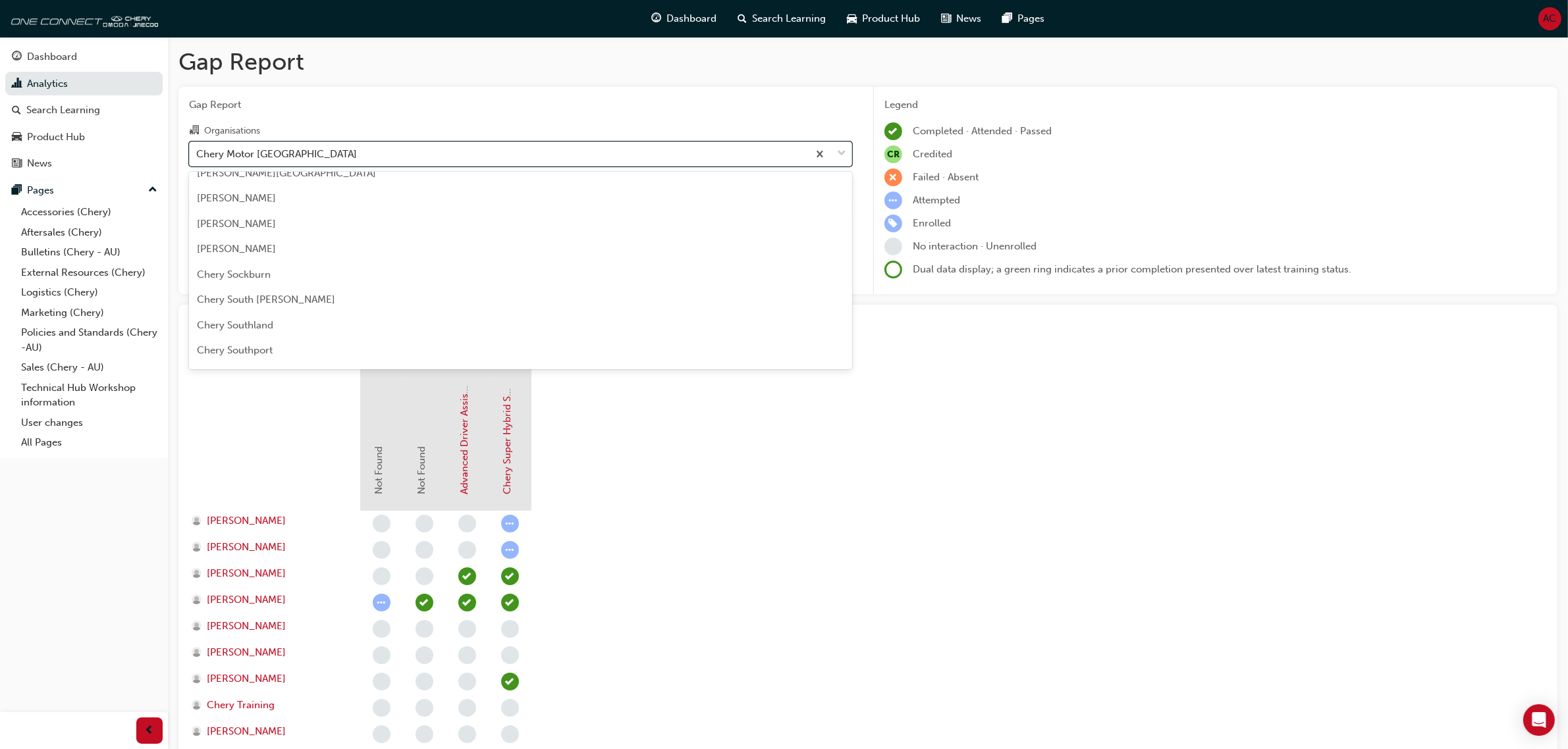
scroll to position [2074, 0]
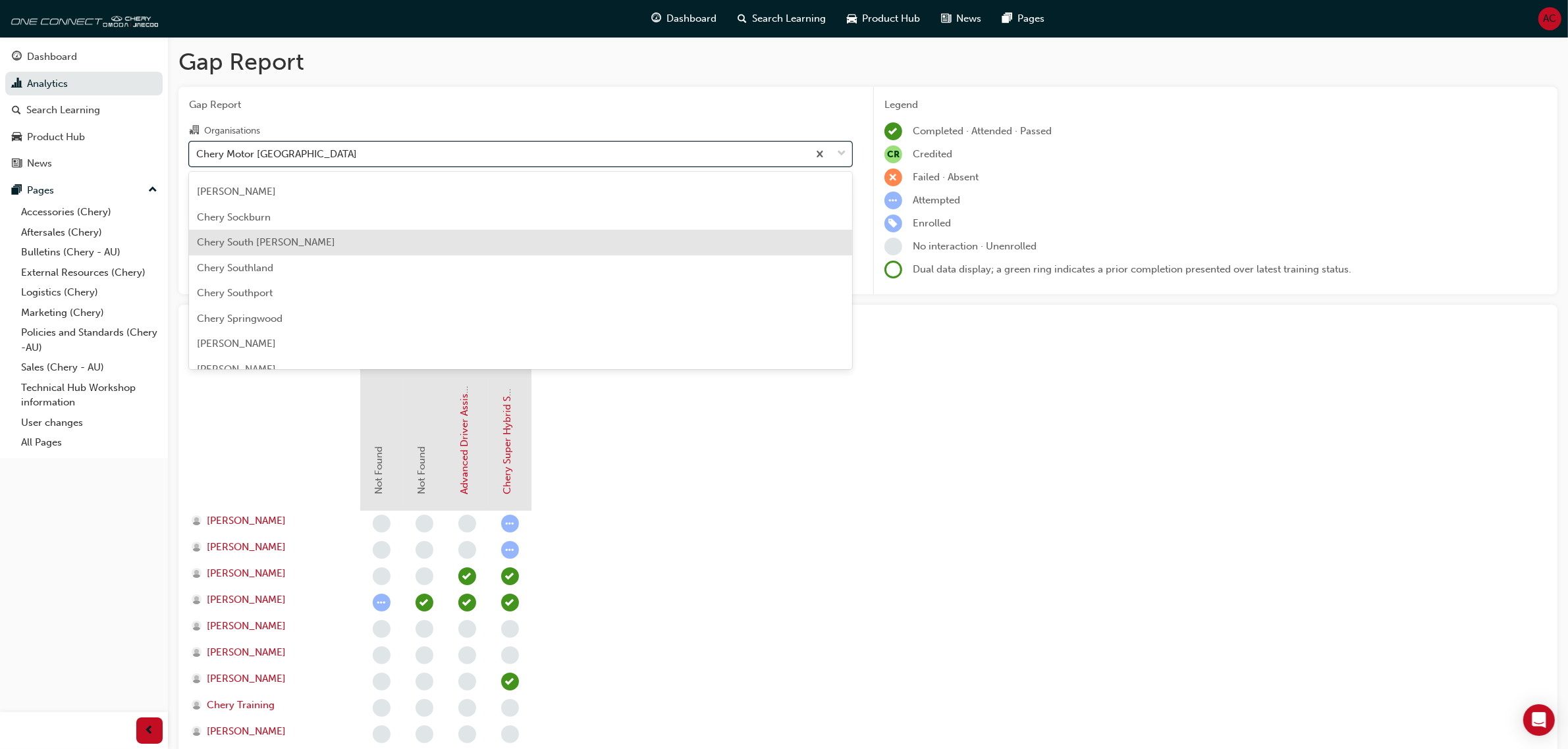
click at [530, 235] on div "Chery South [PERSON_NAME]" at bounding box center [520, 243] width 663 height 26
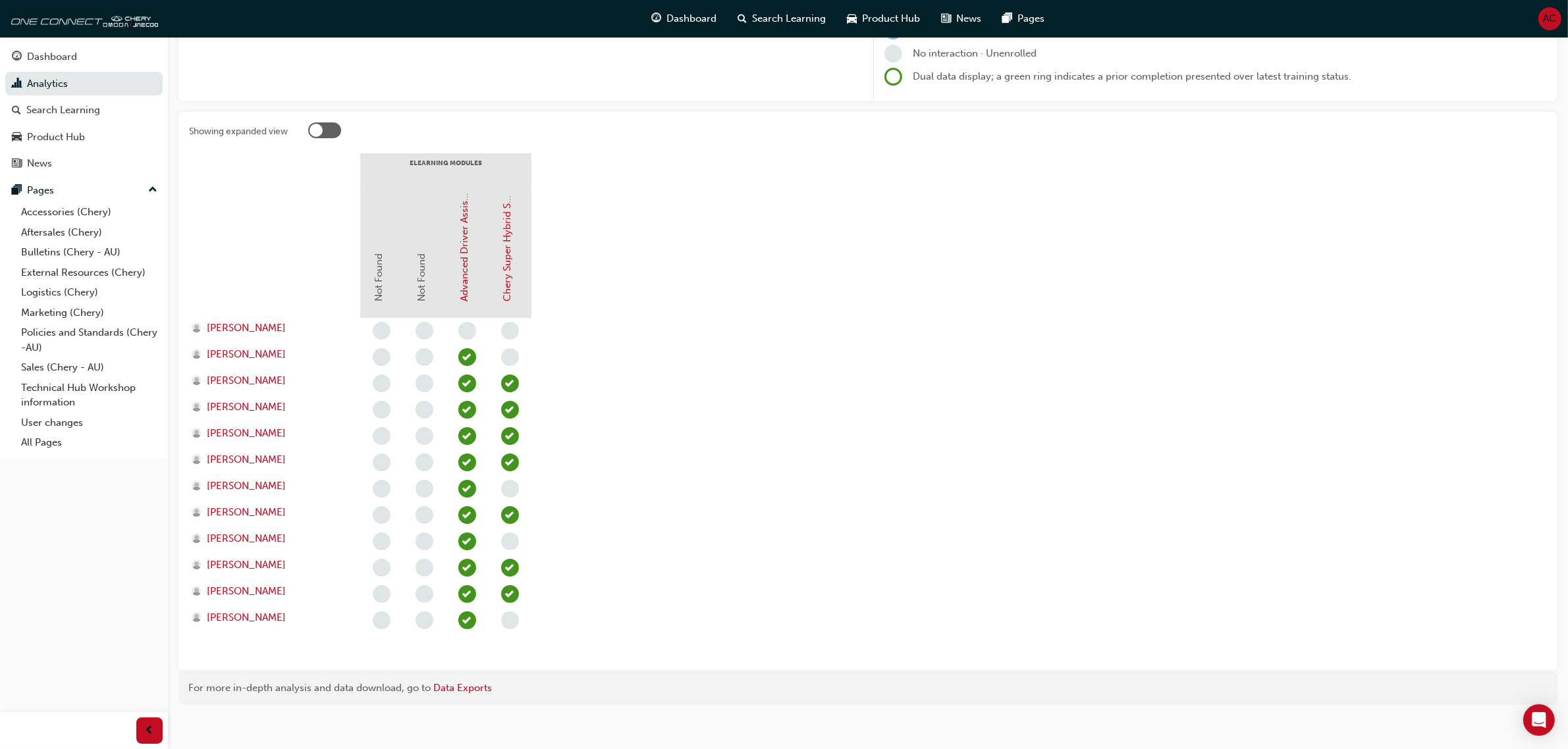
scroll to position [201, 0]
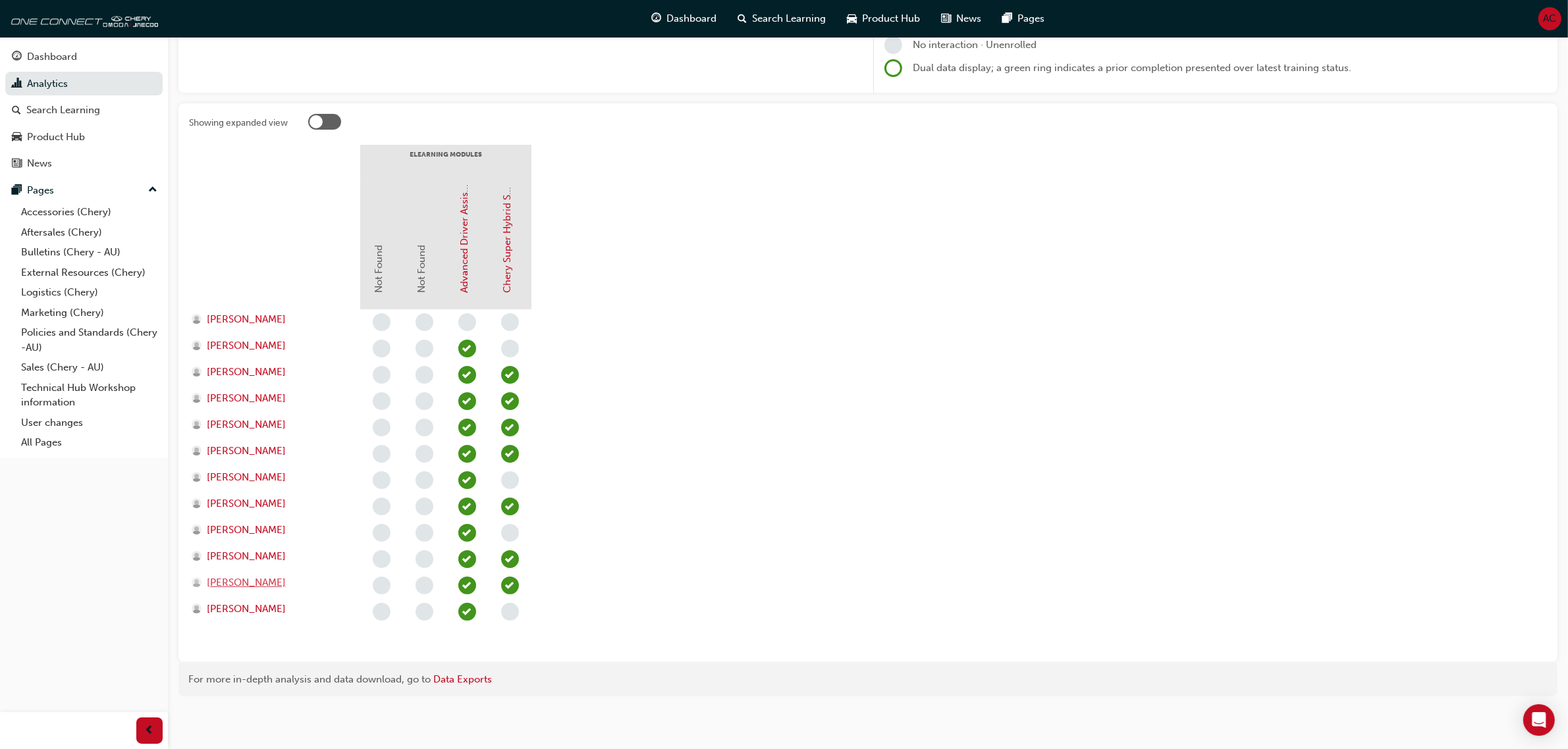
click at [285, 583] on span "[PERSON_NAME]" at bounding box center [246, 583] width 79 height 15
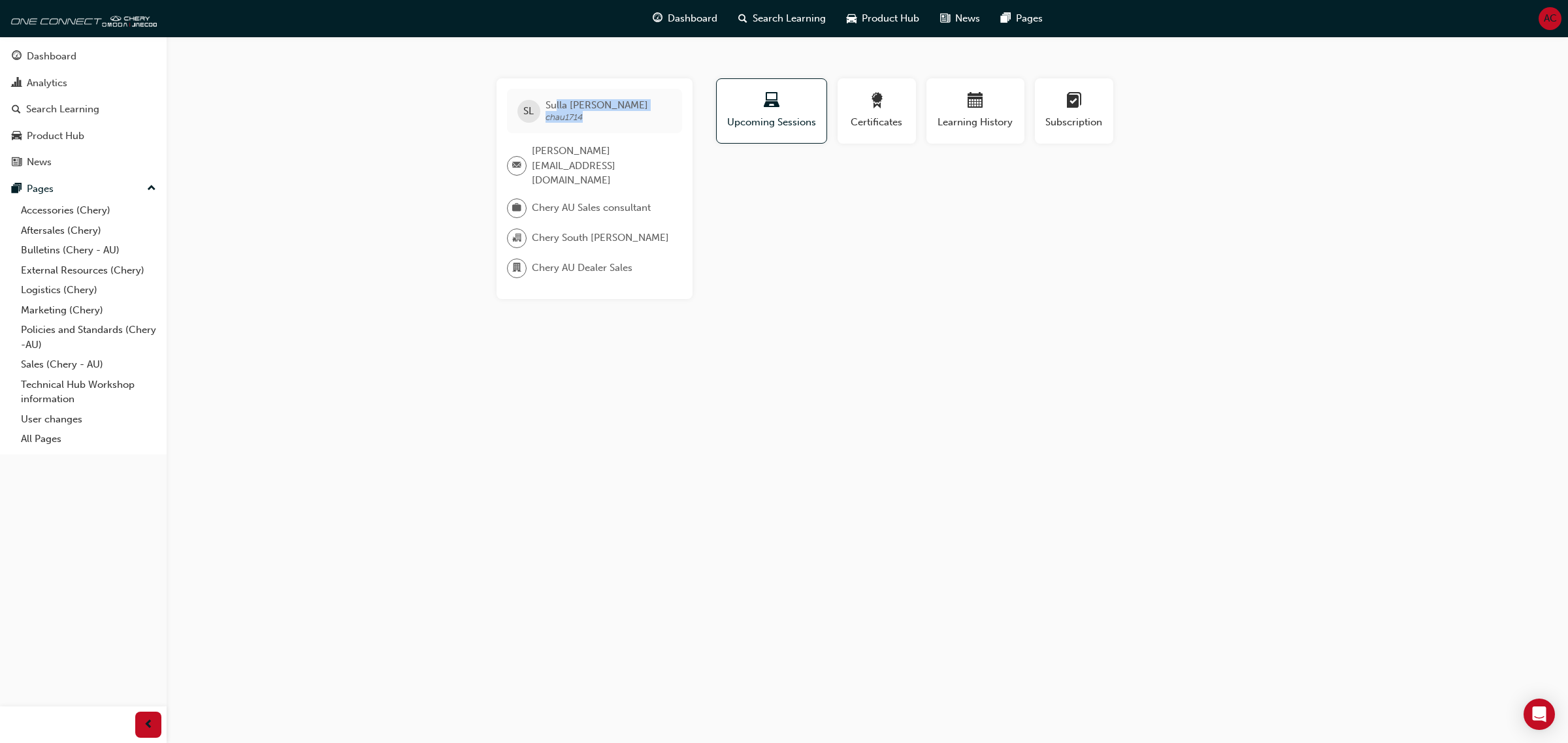
drag, startPoint x: 618, startPoint y: 118, endPoint x: 557, endPoint y: 107, distance: 62.0
click at [557, 107] on span "[PERSON_NAME] chau1714" at bounding box center [597, 111] width 102 height 23
click at [593, 121] on span "[PERSON_NAME] chau1714" at bounding box center [597, 111] width 102 height 23
drag, startPoint x: 592, startPoint y: 121, endPoint x: 558, endPoint y: 105, distance: 37.6
click at [558, 105] on span "[PERSON_NAME] chau1714" at bounding box center [597, 111] width 102 height 23
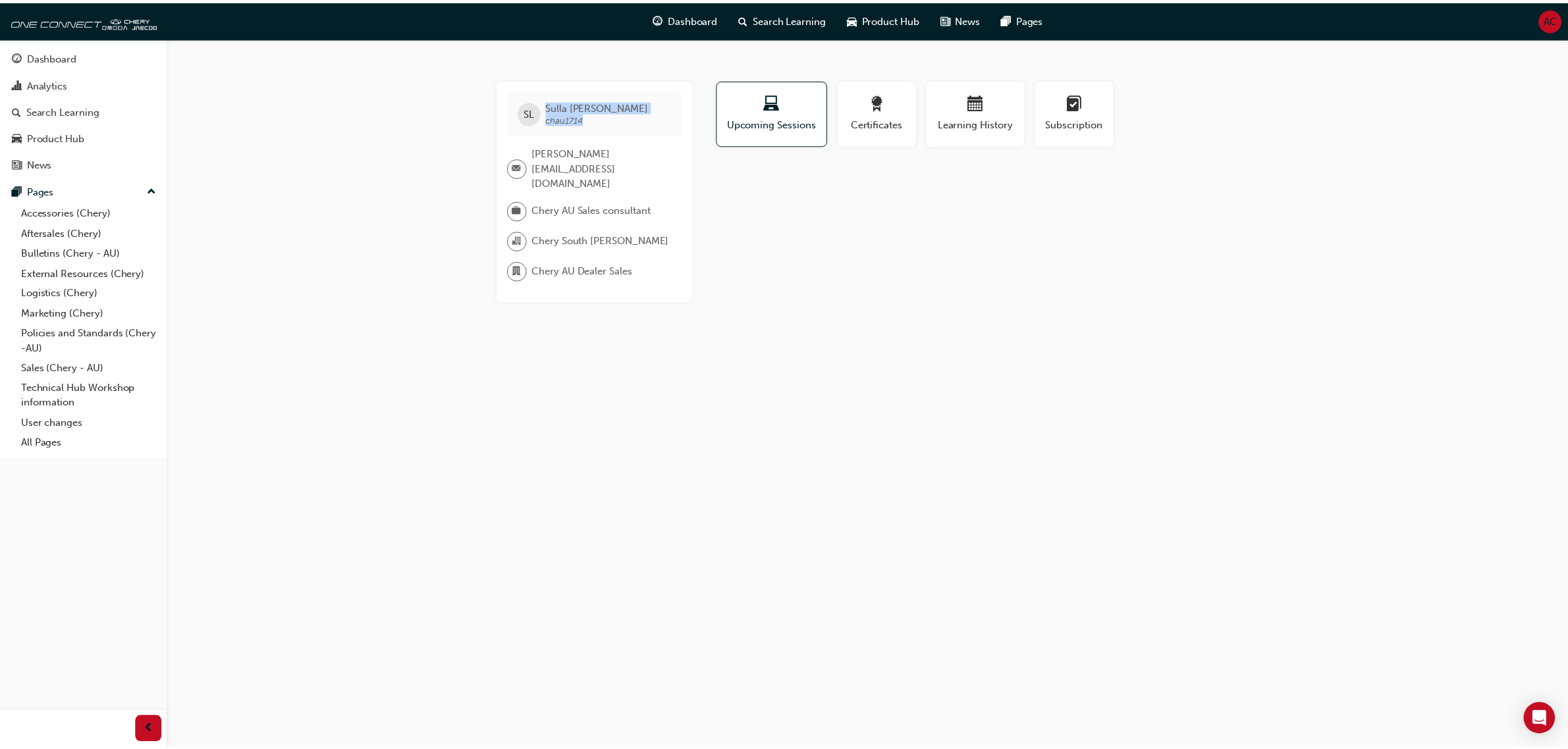
scroll to position [201, 0]
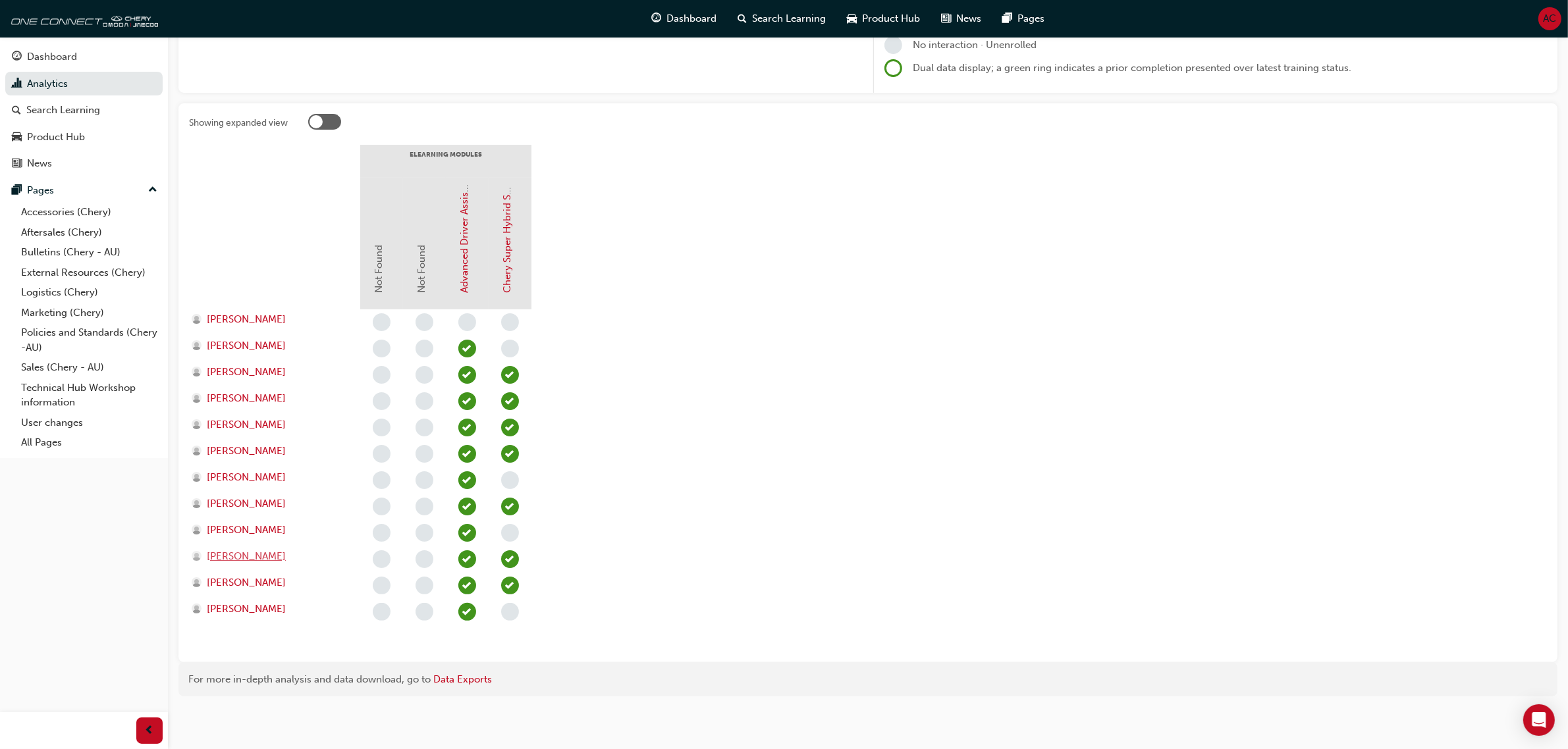
click at [268, 554] on span "[PERSON_NAME]" at bounding box center [246, 557] width 79 height 15
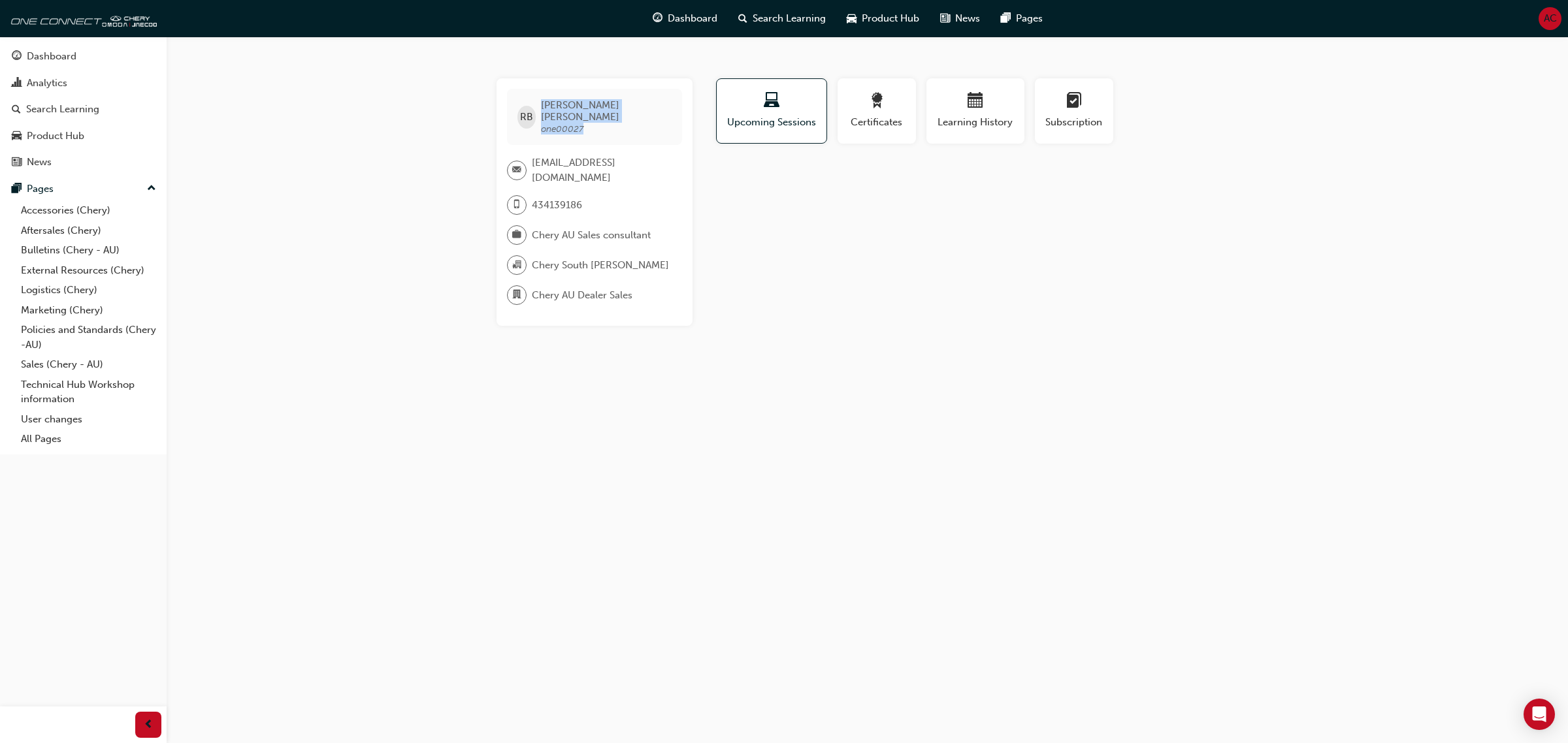
drag, startPoint x: 609, startPoint y: 128, endPoint x: 533, endPoint y: 106, distance: 79.1
click at [533, 106] on div "[PERSON_NAME] [PERSON_NAME] one00027" at bounding box center [594, 116] width 175 height 56
copy div "[PERSON_NAME] one00027"
drag, startPoint x: 569, startPoint y: 168, endPoint x: 529, endPoint y: 156, distance: 41.8
click at [529, 156] on div "[EMAIL_ADDRESS][DOMAIN_NAME]" at bounding box center [589, 170] width 165 height 29
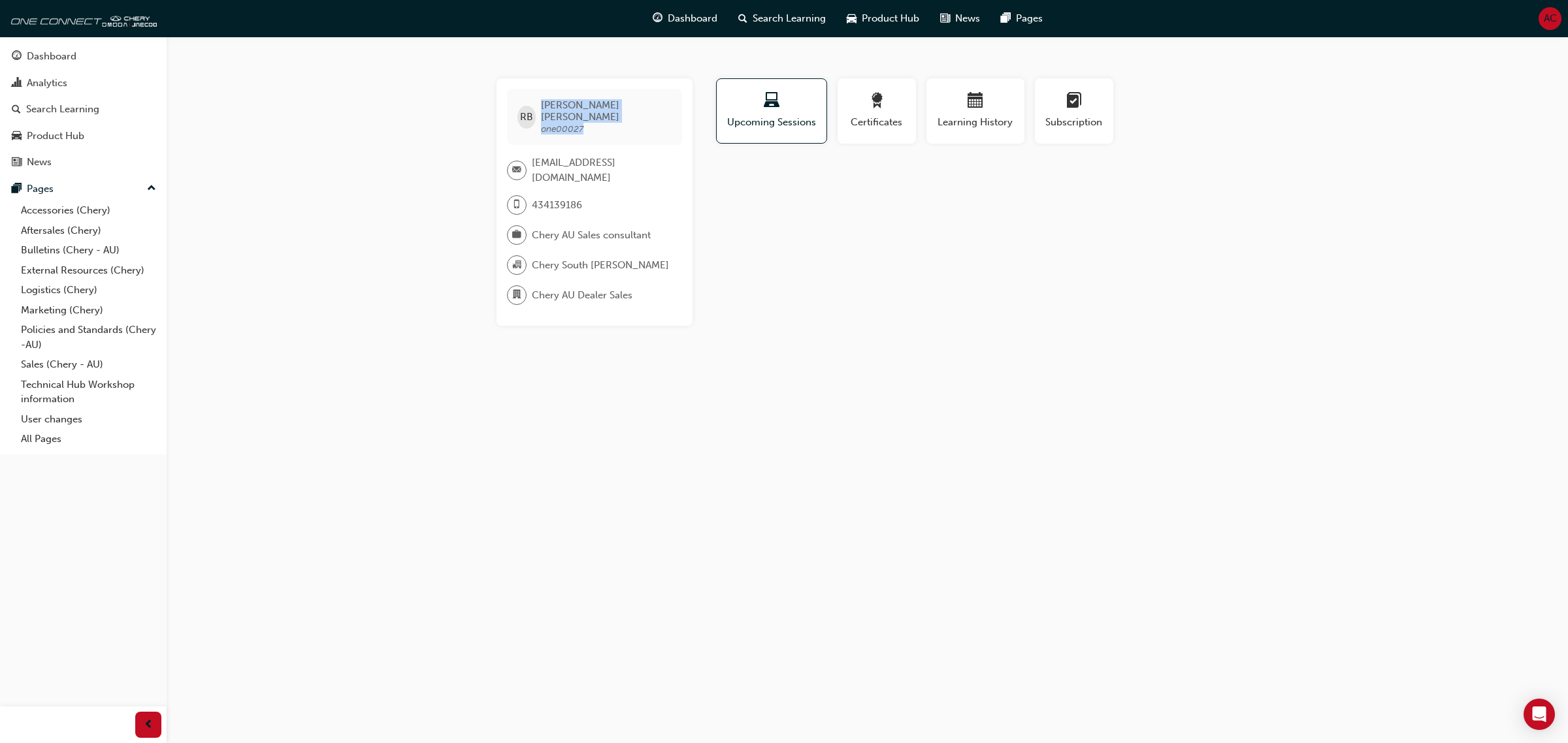
copy div "[EMAIL_ADDRESS][DOMAIN_NAME]"
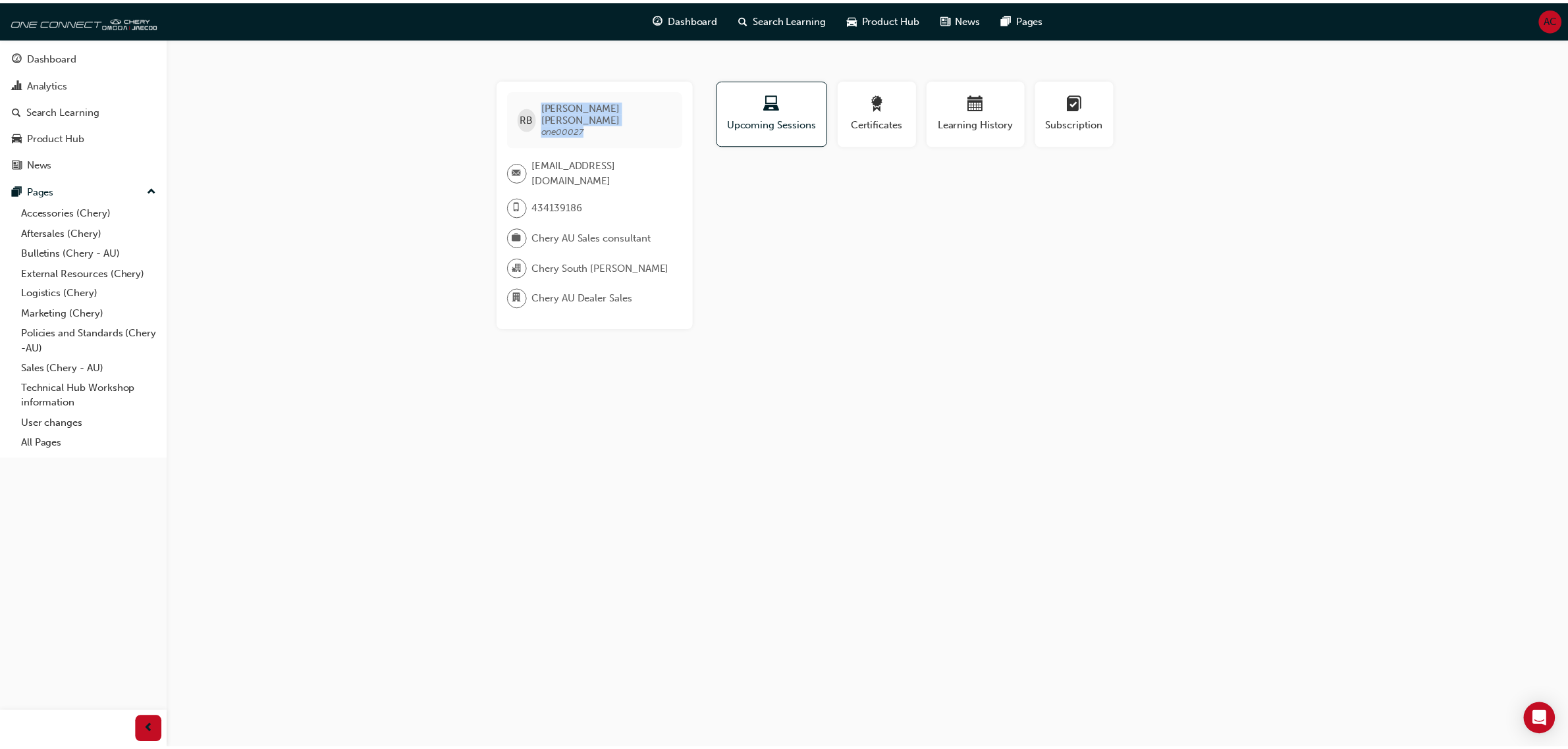
scroll to position [201, 0]
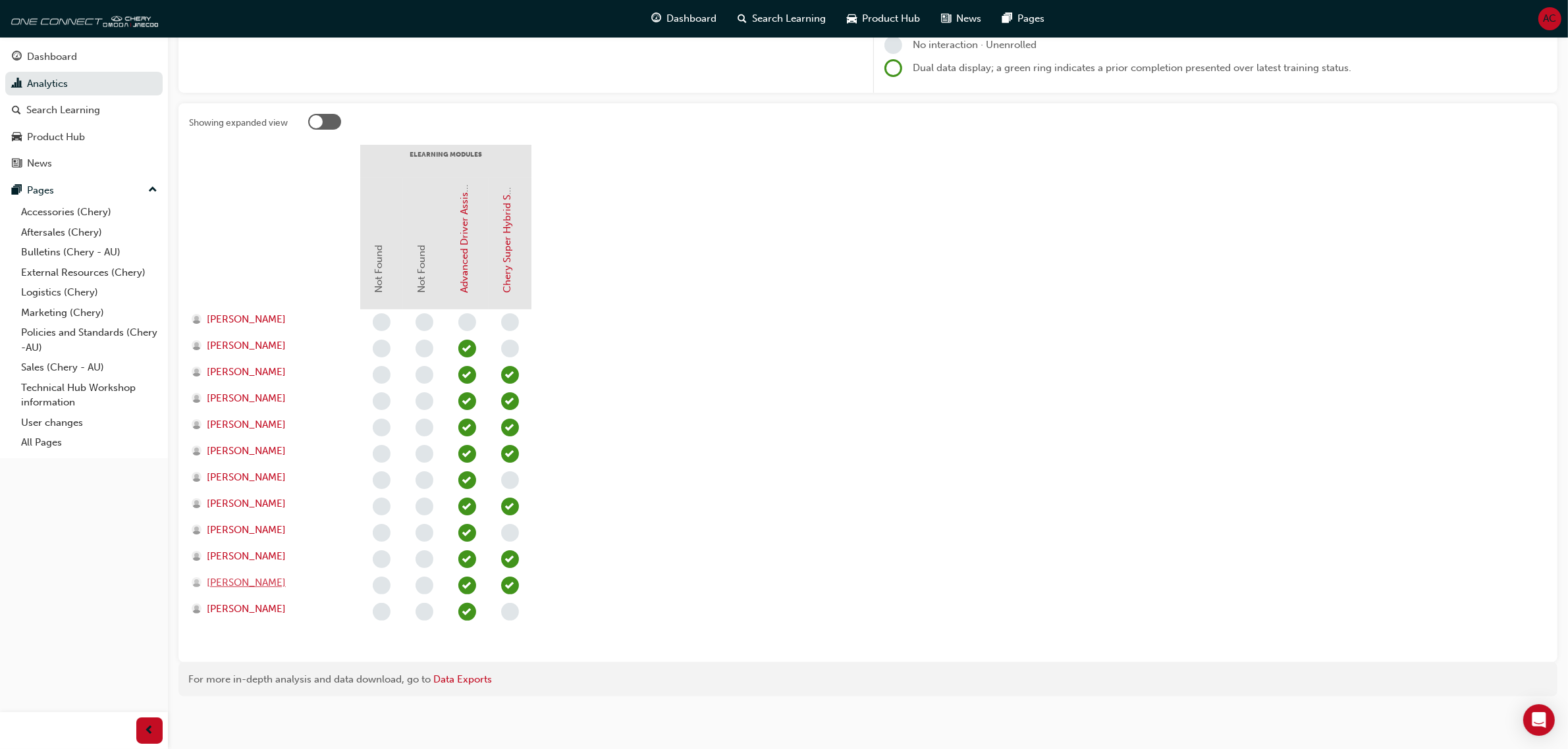
click at [286, 582] on span "[PERSON_NAME]" at bounding box center [246, 583] width 79 height 15
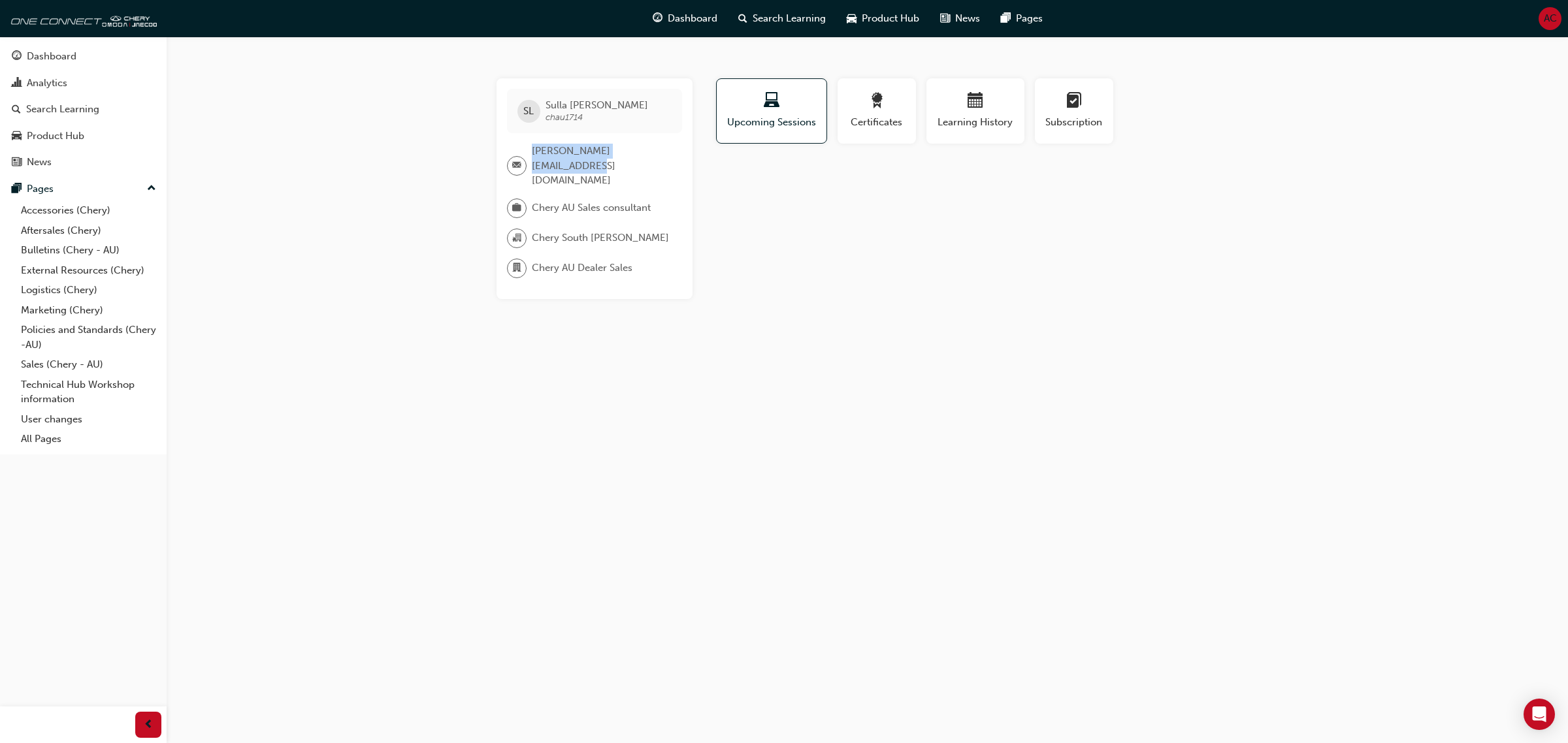
drag, startPoint x: 676, startPoint y: 157, endPoint x: 528, endPoint y: 161, distance: 148.1
click at [528, 161] on div "[PERSON_NAME][EMAIL_ADDRESS][DOMAIN_NAME]" at bounding box center [594, 165] width 175 height 45
copy div "[PERSON_NAME][EMAIL_ADDRESS][DOMAIN_NAME]"
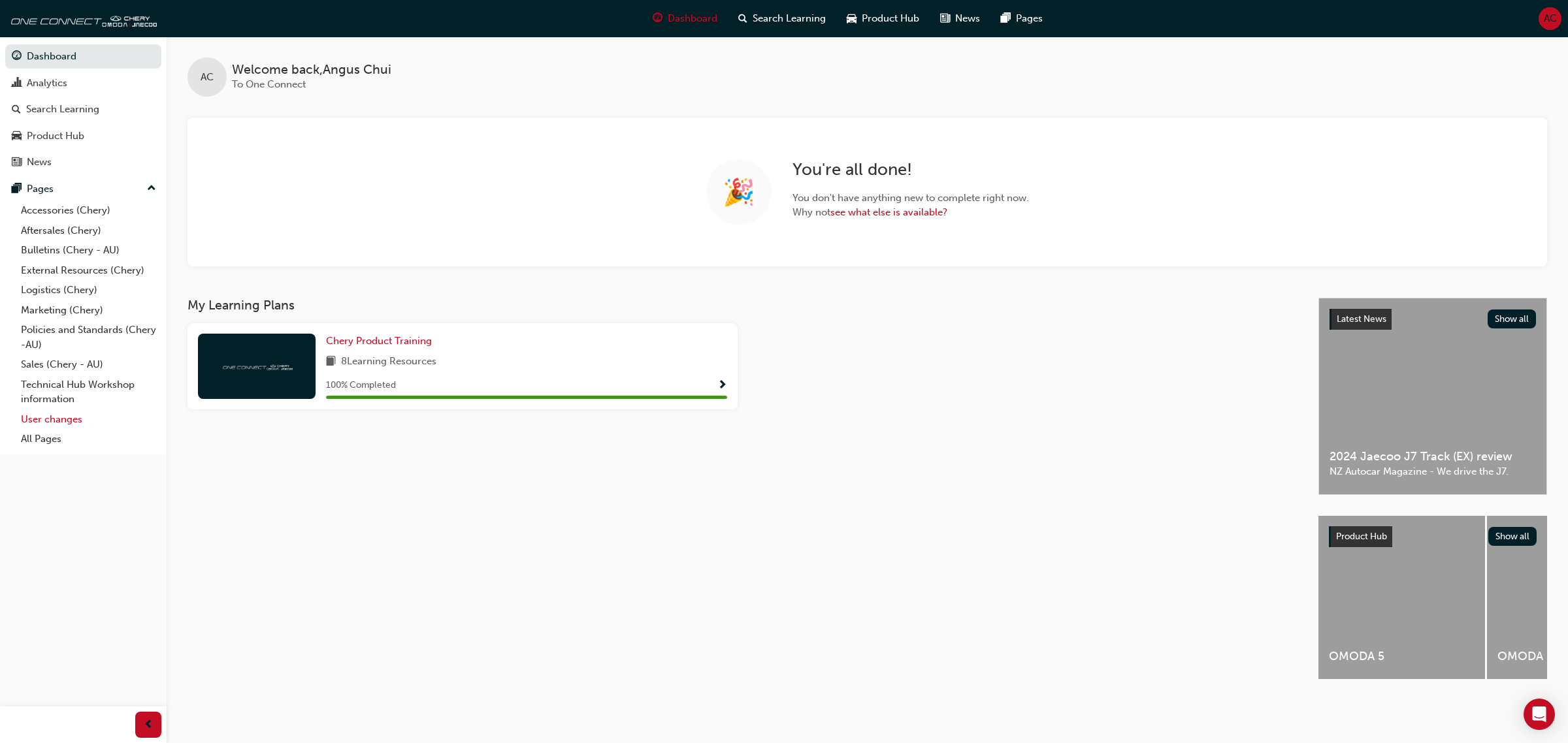
click at [82, 423] on link "User changes" at bounding box center [88, 420] width 146 height 20
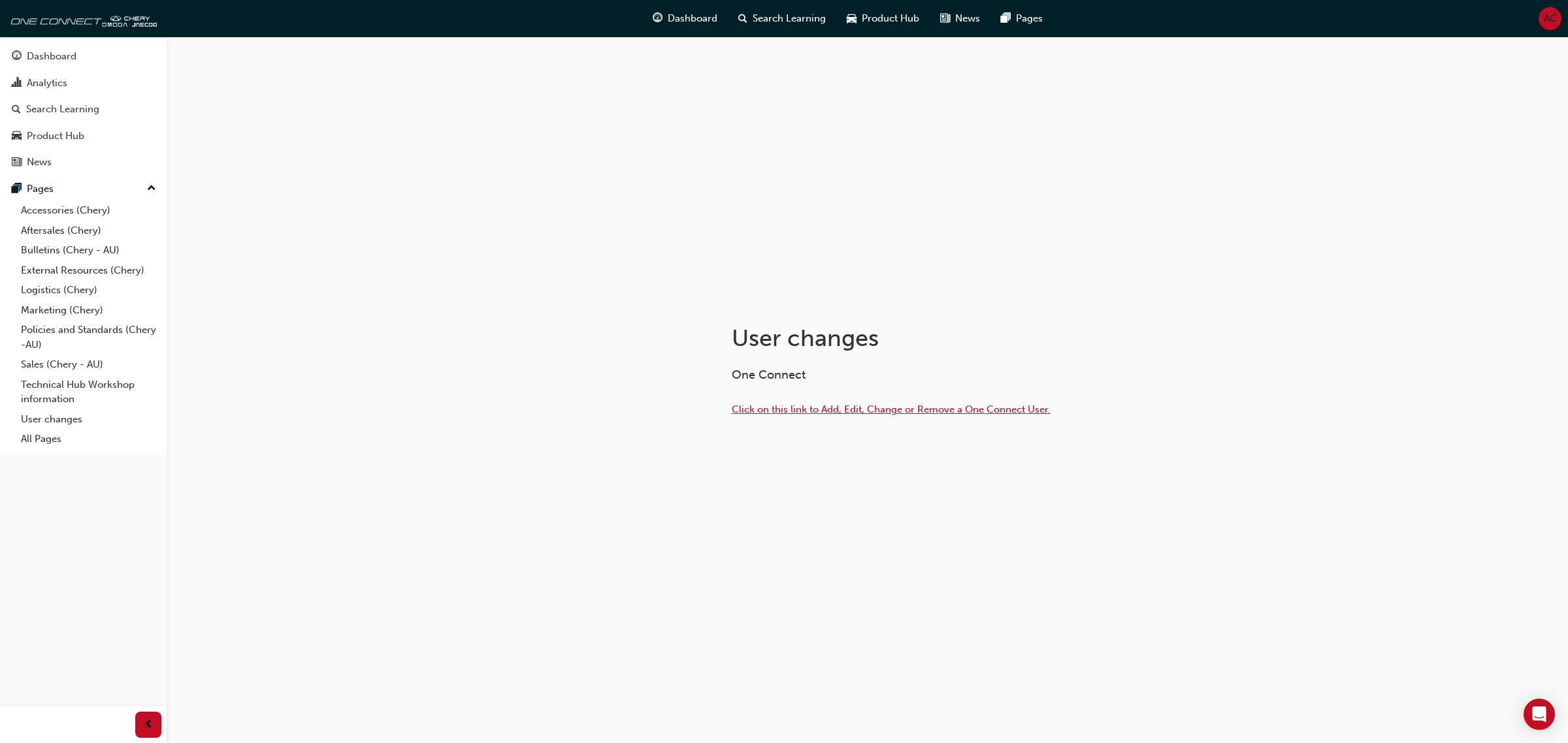
click at [925, 409] on span "Click on this link to Add, Edit, Change or Remove a One Connect User." at bounding box center [891, 410] width 319 height 12
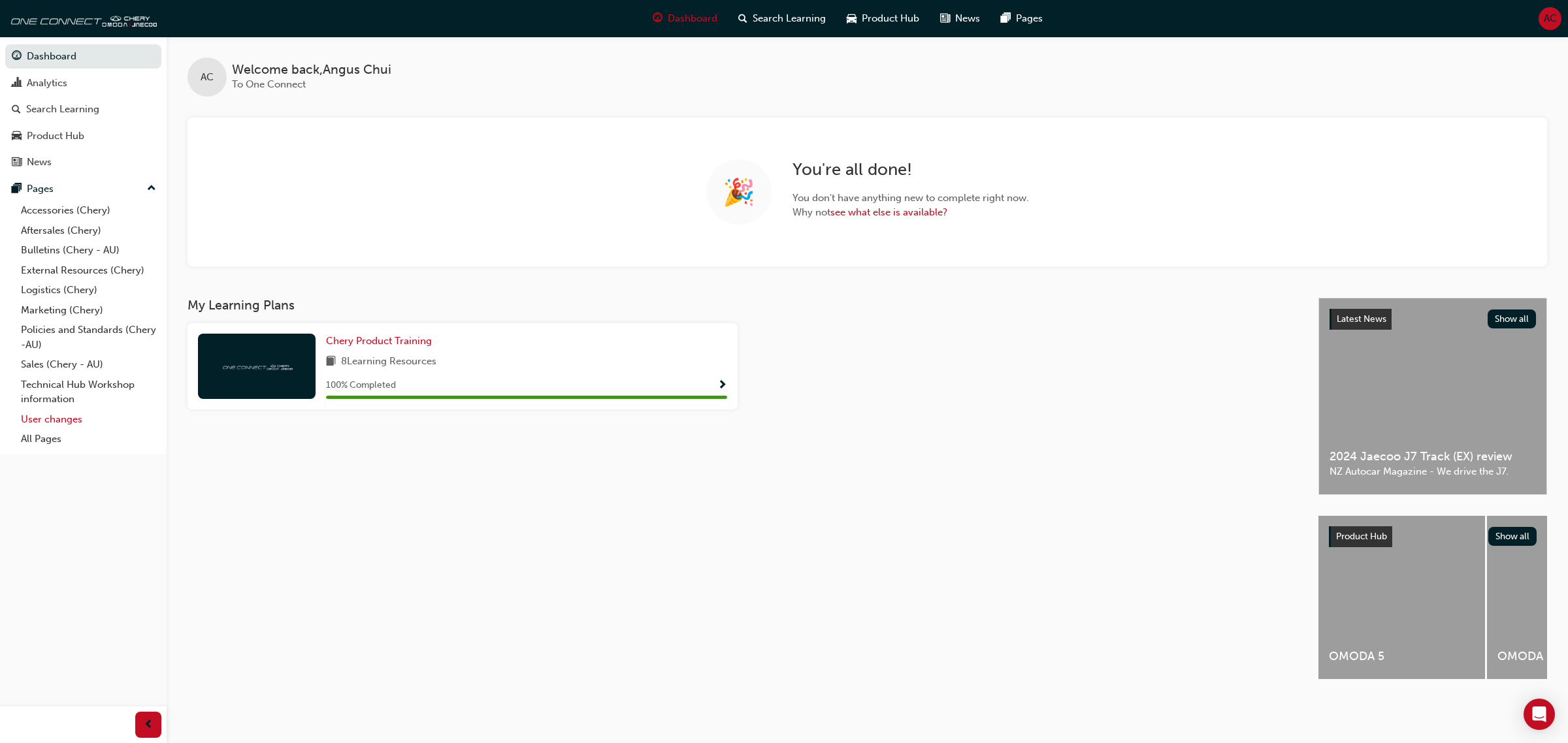
click at [53, 422] on link "User changes" at bounding box center [88, 420] width 146 height 20
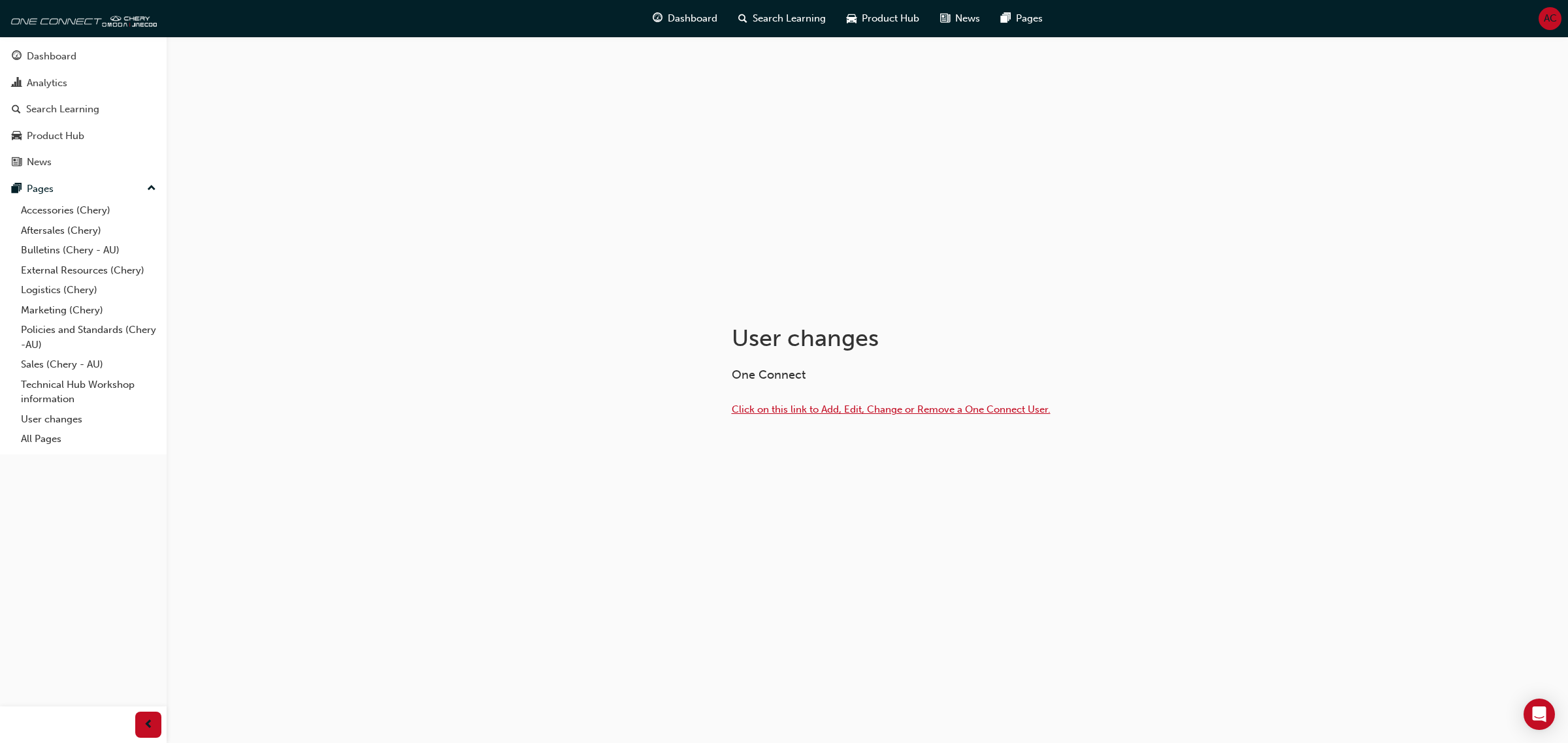
click at [830, 410] on span "Click on this link to Add, Edit, Change or Remove a One Connect User." at bounding box center [891, 410] width 319 height 12
